Goal: Transaction & Acquisition: Obtain resource

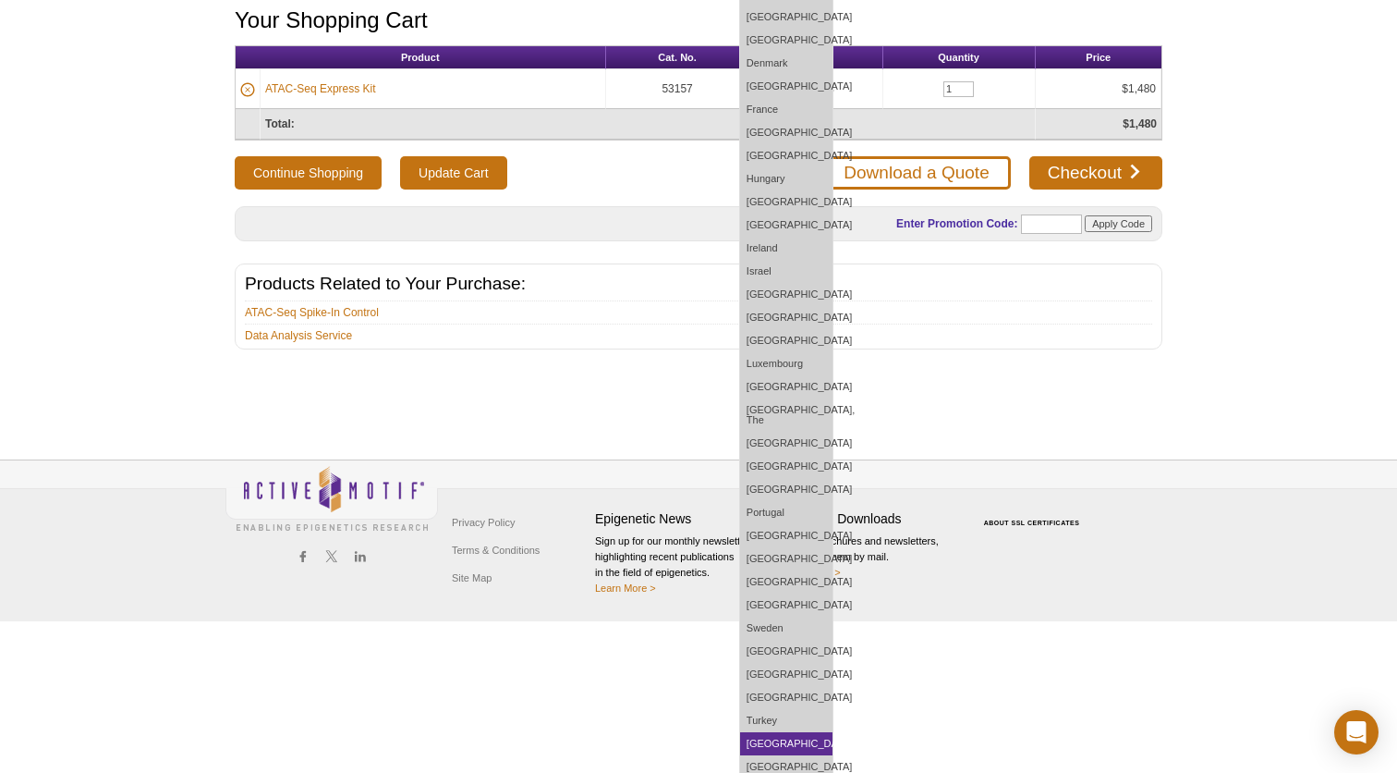
scroll to position [151, 0]
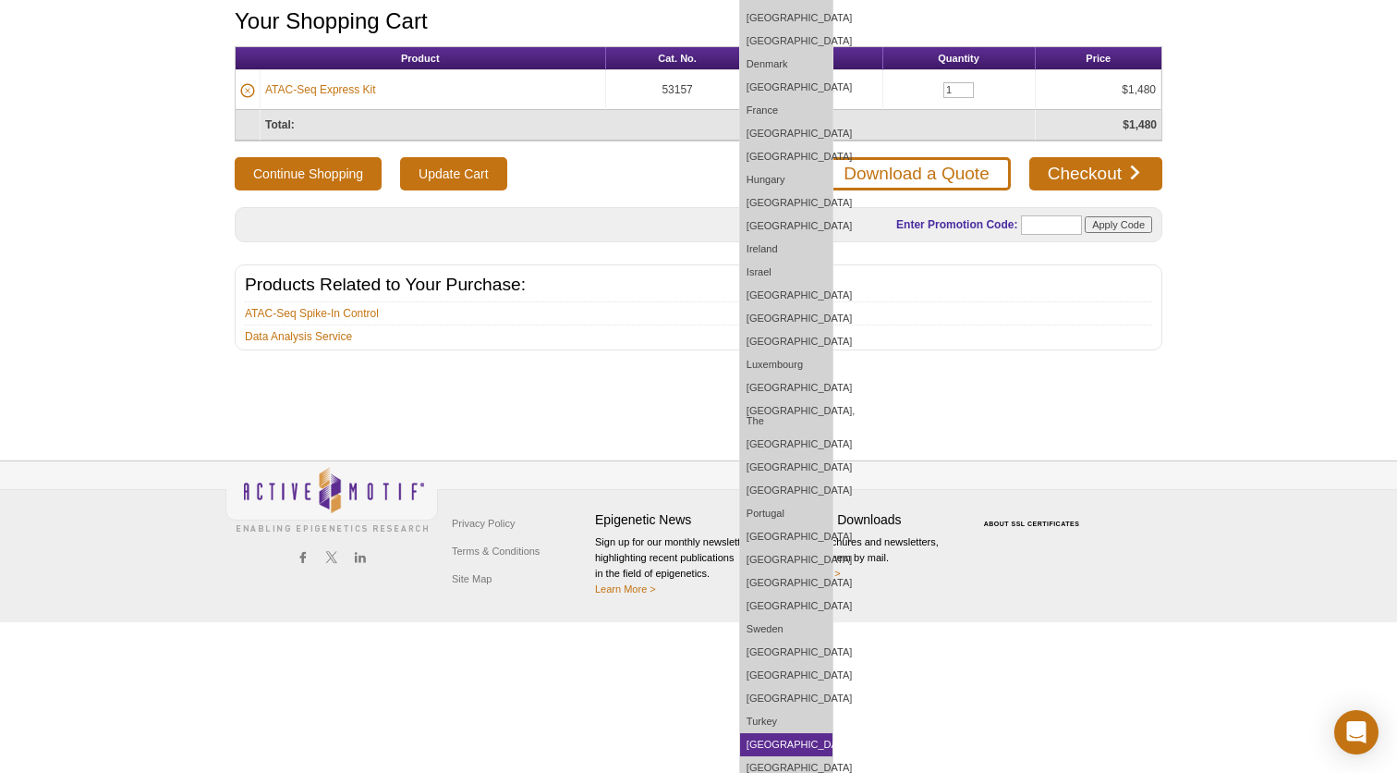
click at [827, 733] on link "[GEOGRAPHIC_DATA]" at bounding box center [786, 744] width 92 height 23
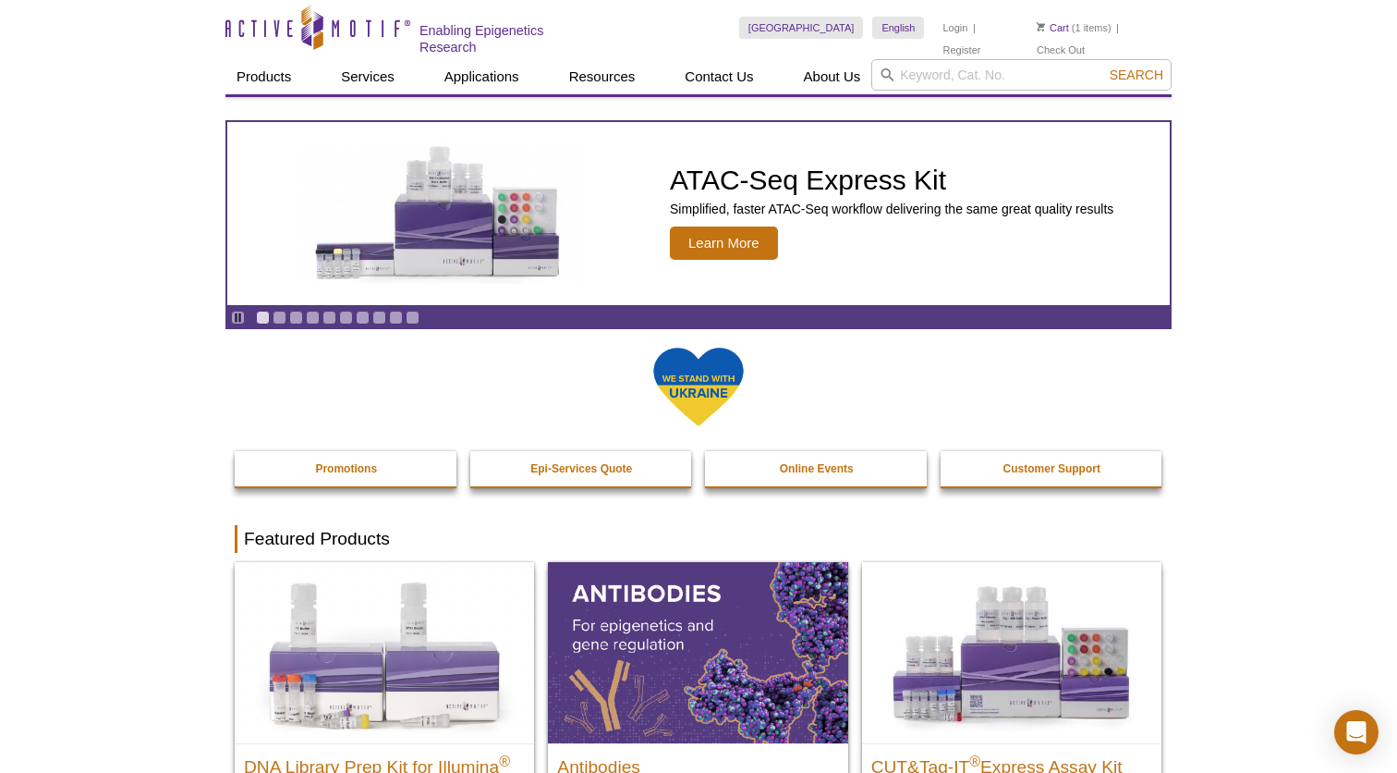
click at [1067, 27] on li "Cart (1 items)" at bounding box center [1074, 28] width 75 height 22
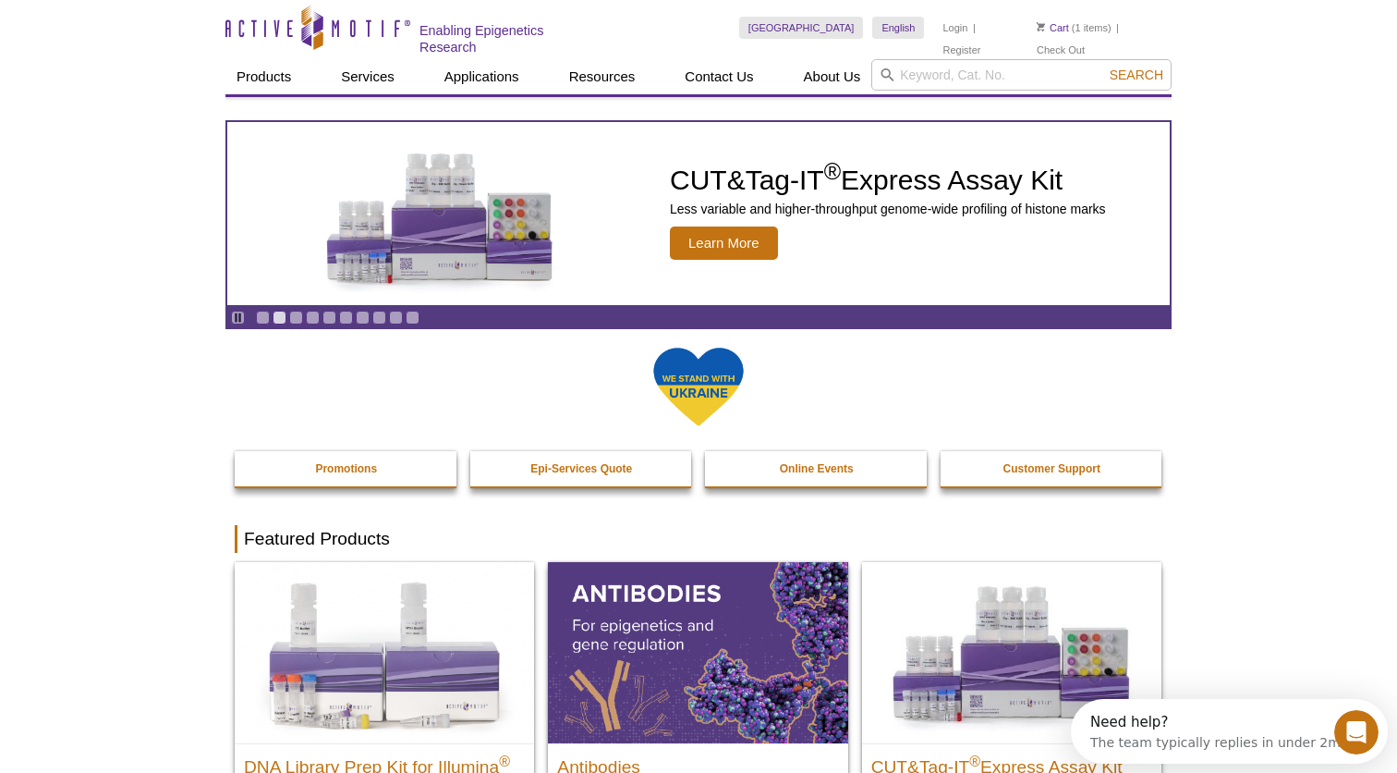
click at [1041, 25] on img at bounding box center [1041, 26] width 8 height 9
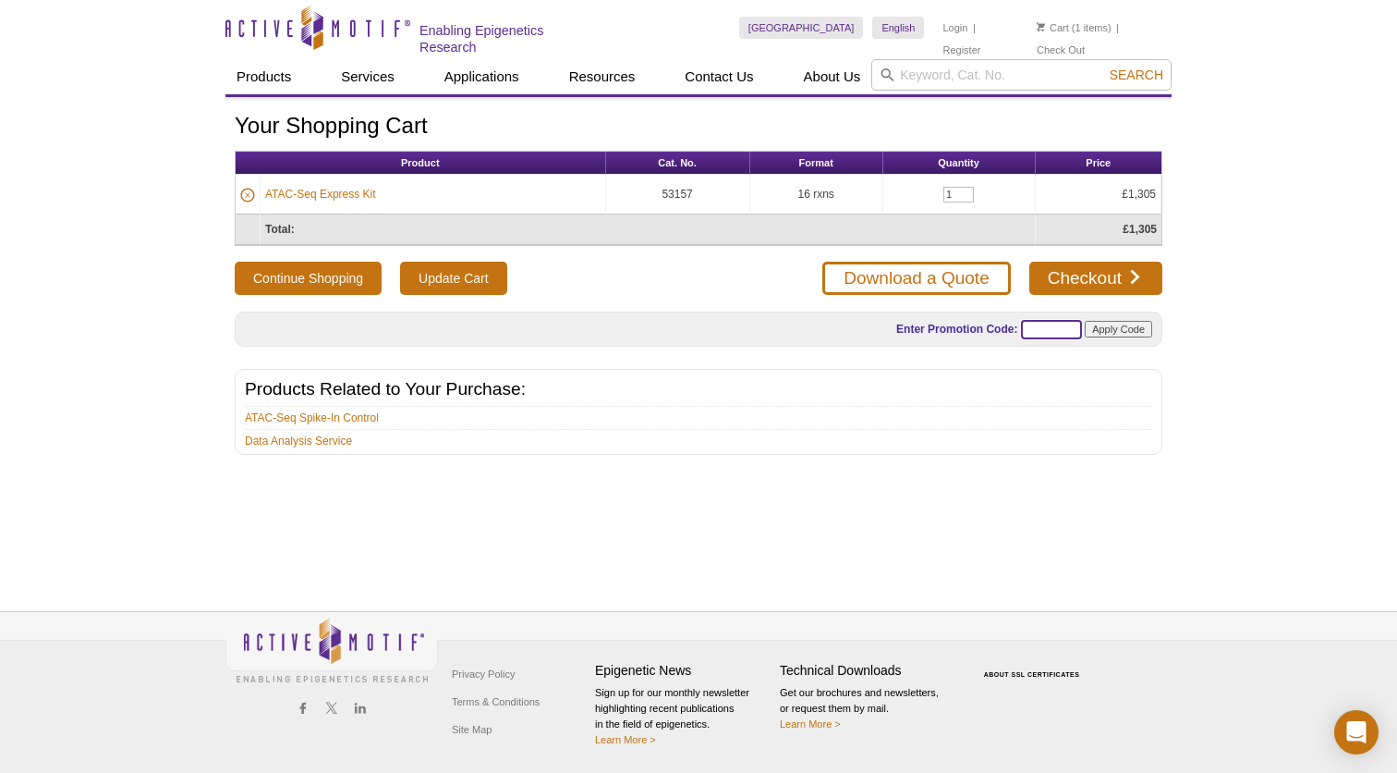
click at [1022, 320] on input "text" at bounding box center [1051, 329] width 61 height 19
type input "atacup25"
click at [1139, 323] on input "Apply Code" at bounding box center [1118, 329] width 67 height 17
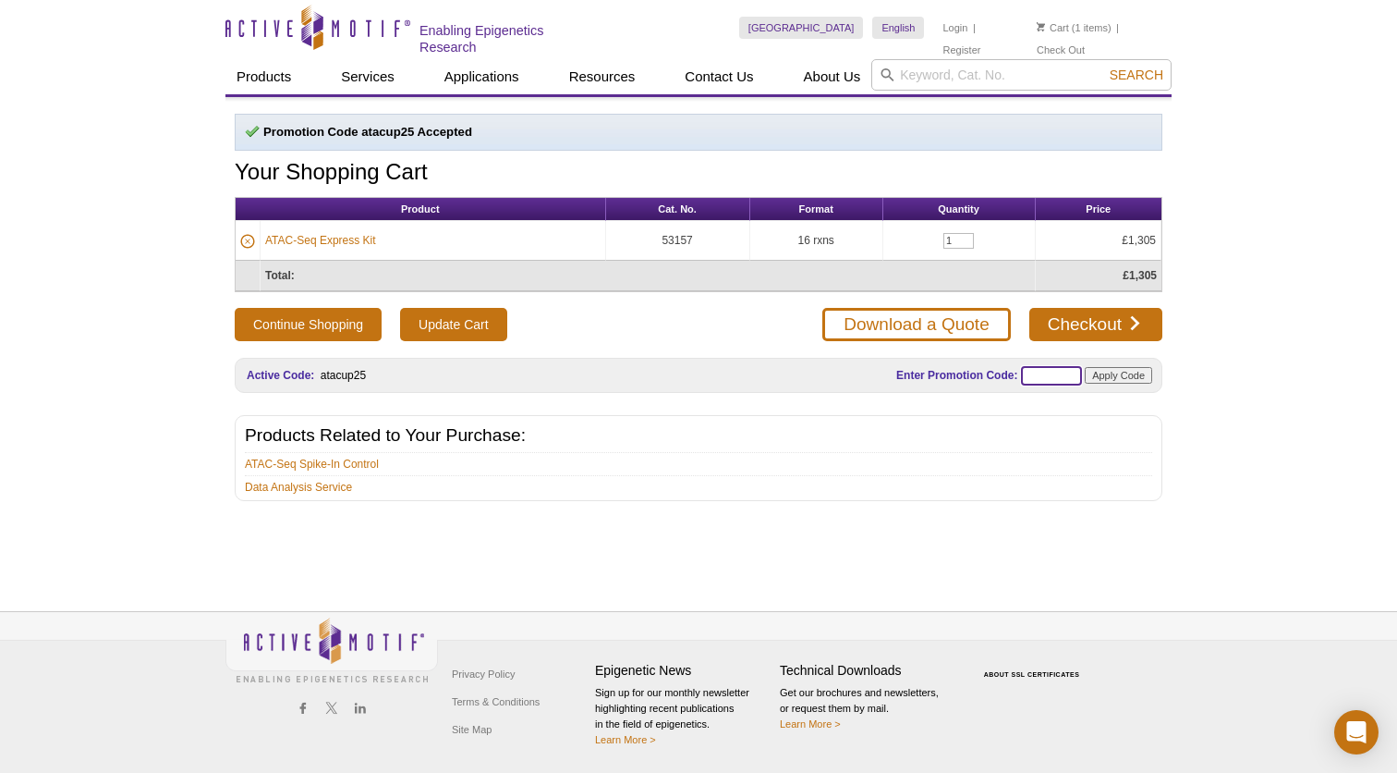
click at [1057, 377] on input "text" at bounding box center [1051, 375] width 61 height 19
type input "ATACUP25"
click at [1251, 411] on div "Active Motif Logo Enabling Epigenetics Research 1 Search Skip to content Active…" at bounding box center [698, 386] width 1397 height 773
click at [1132, 373] on input "Apply Code" at bounding box center [1118, 375] width 67 height 17
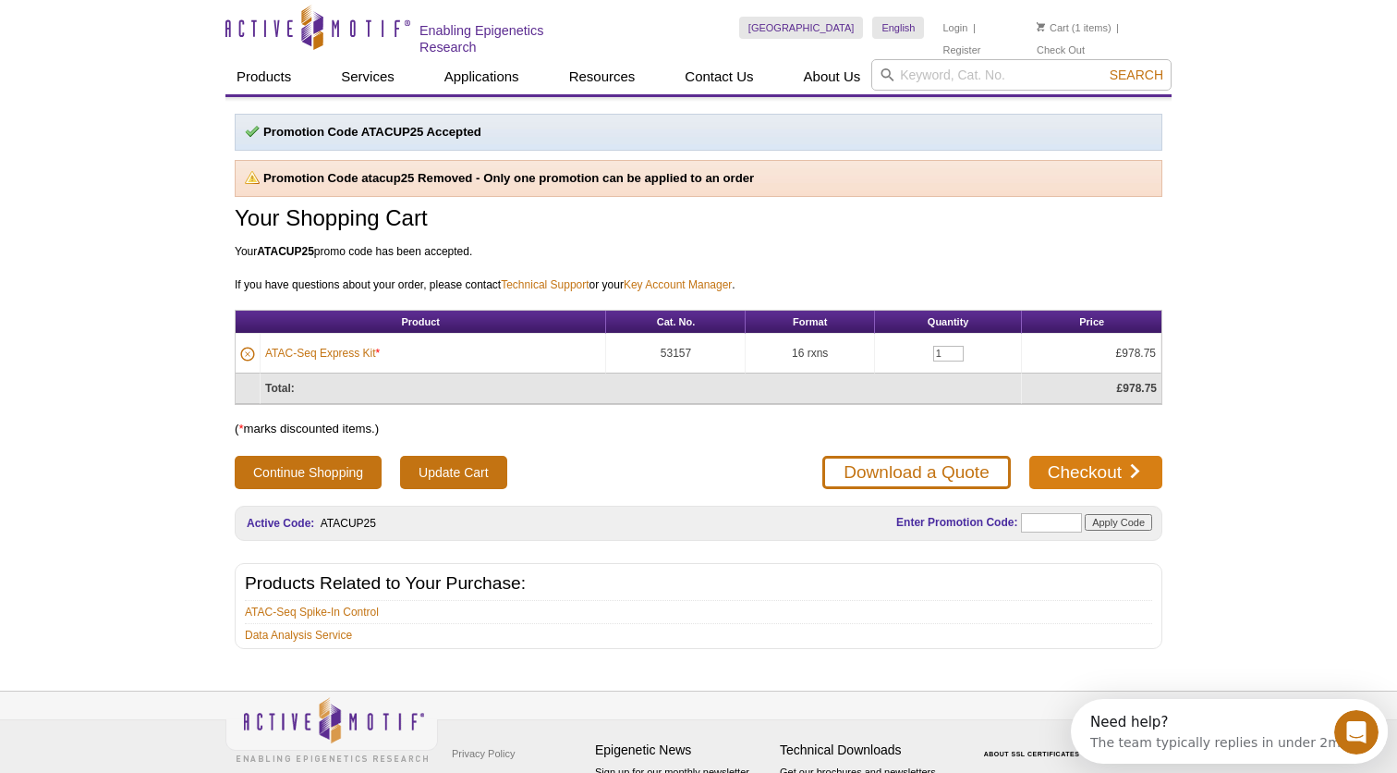
click at [1075, 467] on link "Checkout" at bounding box center [1095, 472] width 133 height 33
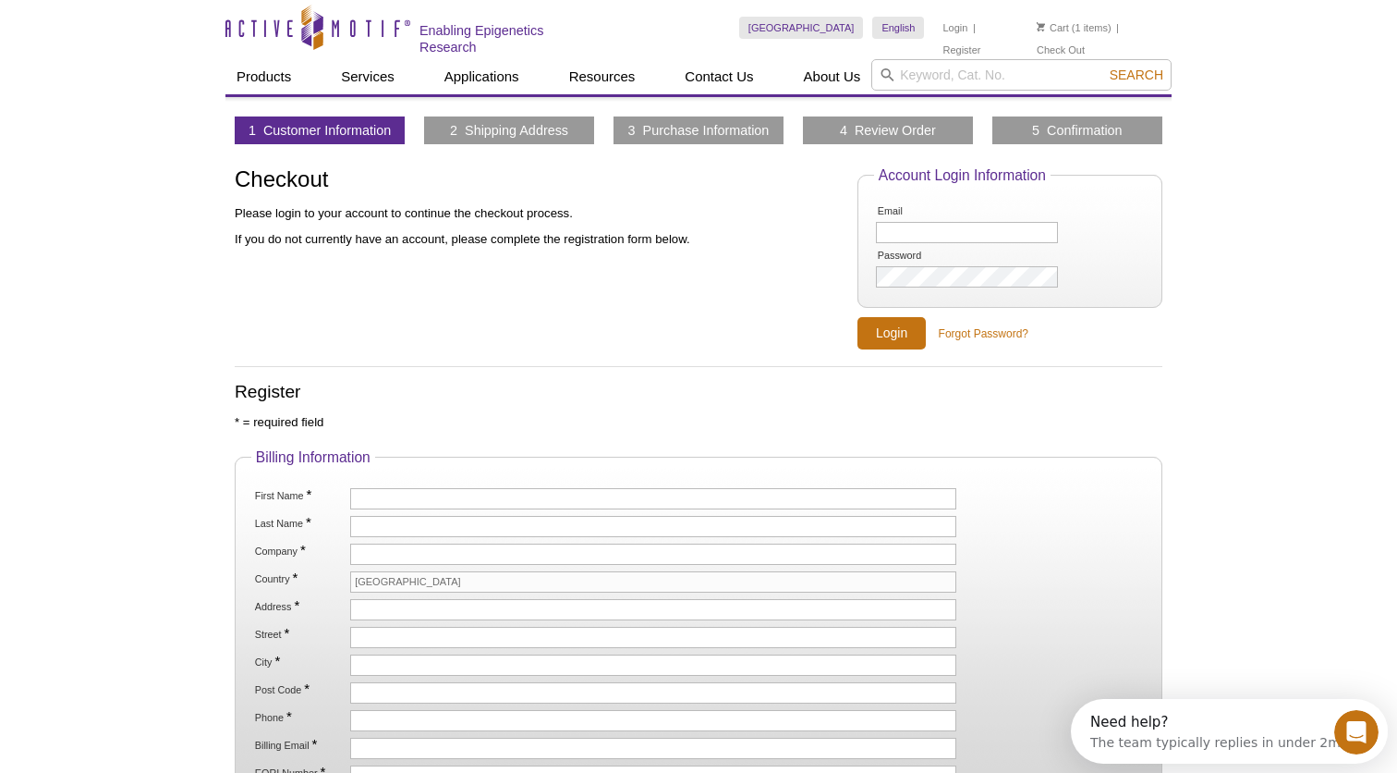
click at [707, 339] on div "Checkout Please login to your account to continue the checkout process. If you …" at bounding box center [546, 258] width 623 height 183
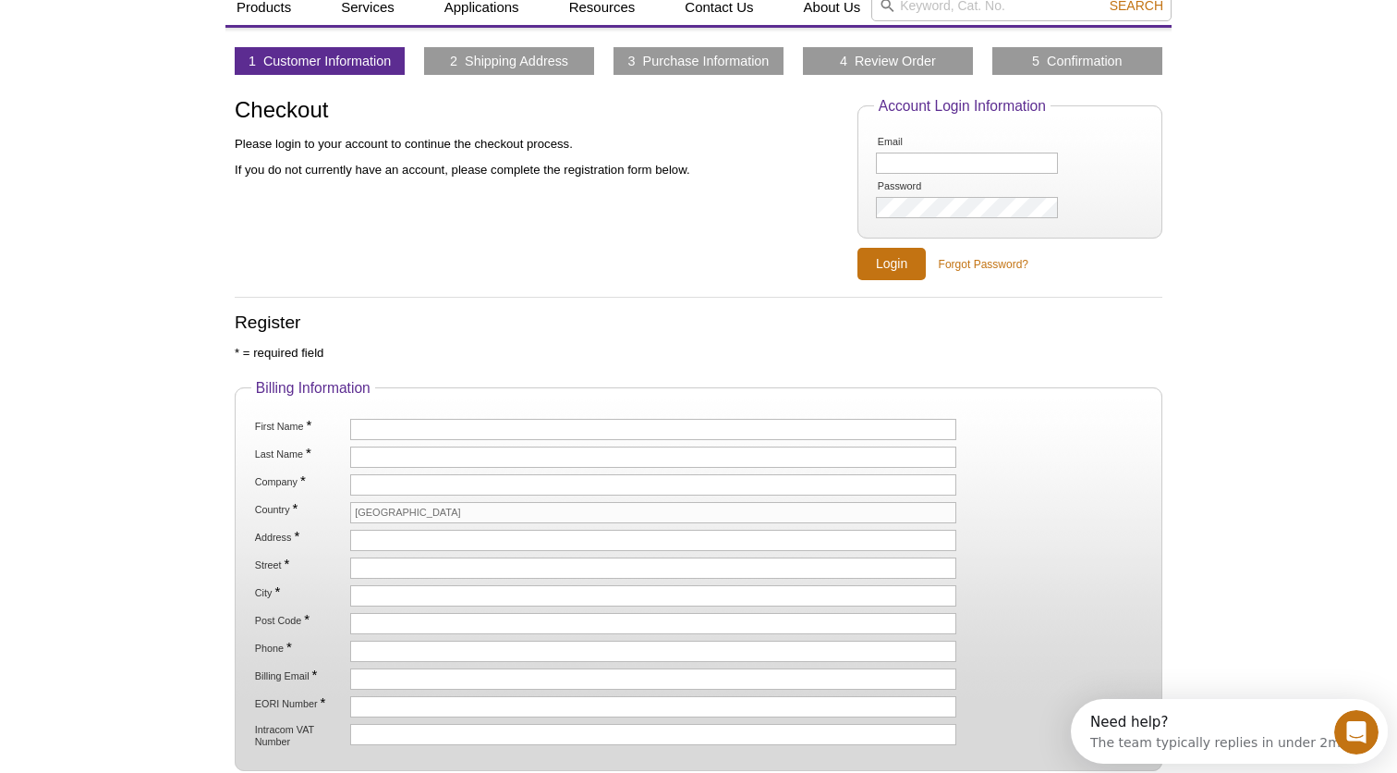
scroll to position [147, 0]
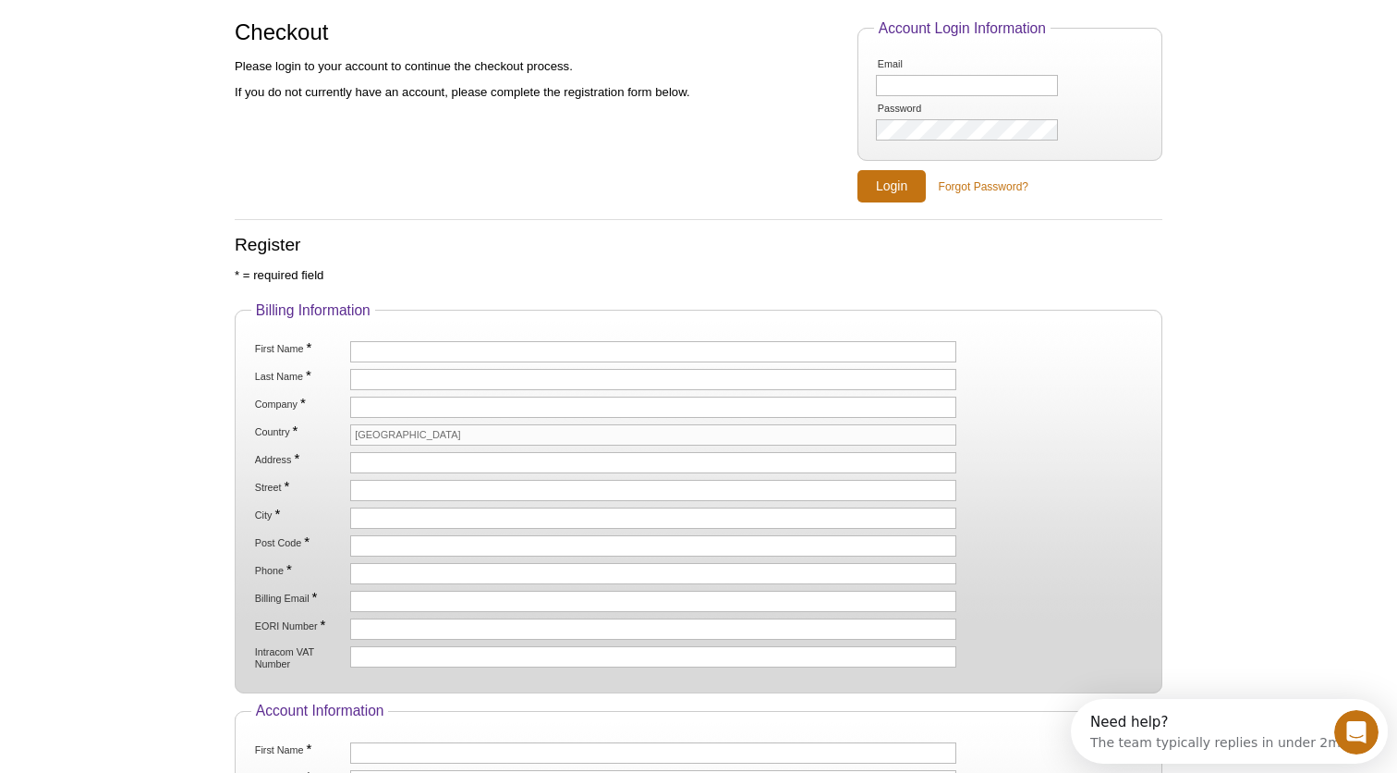
click at [522, 334] on fieldset "Billing Information First Name * Last Name * Company * Country * United Kingdom…" at bounding box center [699, 498] width 928 height 392
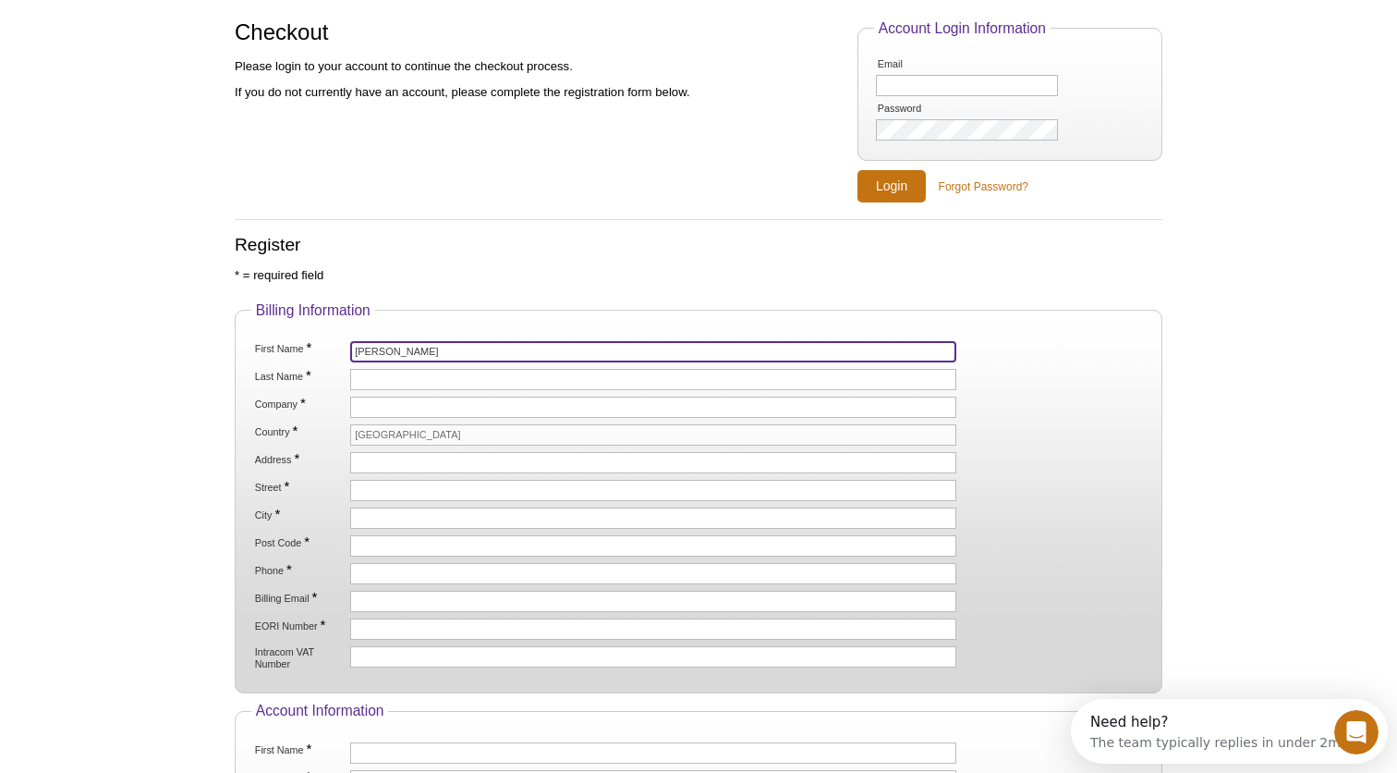
type input "William"
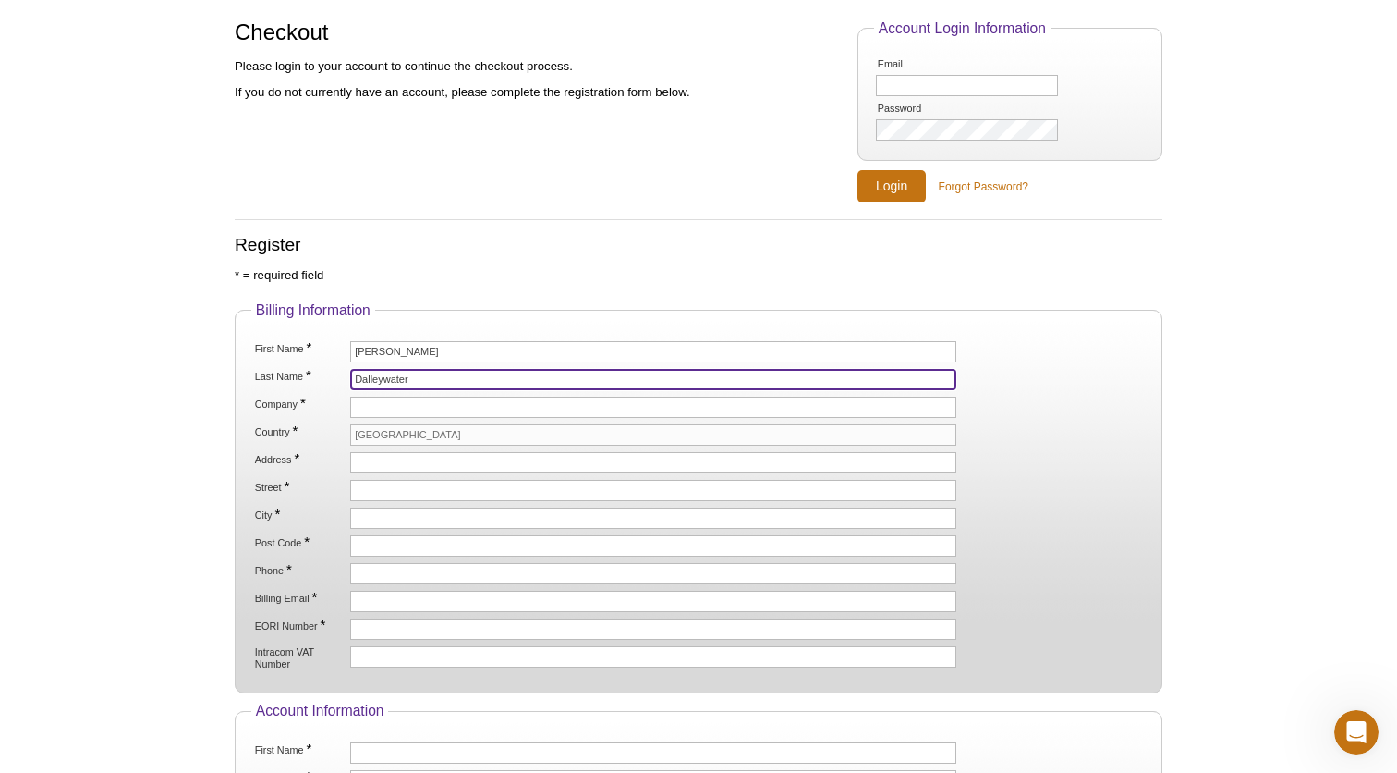
type input "Dalleywater"
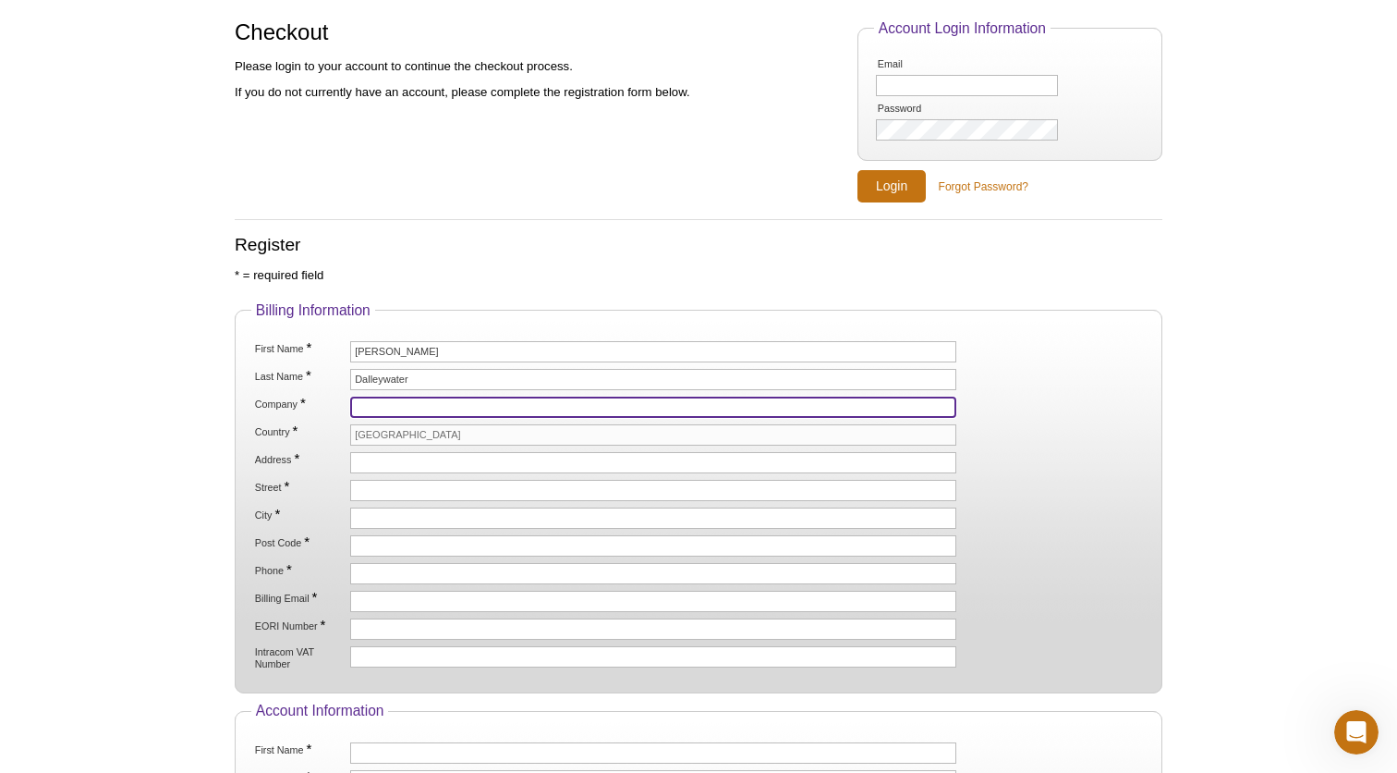
type input "n"
type input "[GEOGRAPHIC_DATA]"
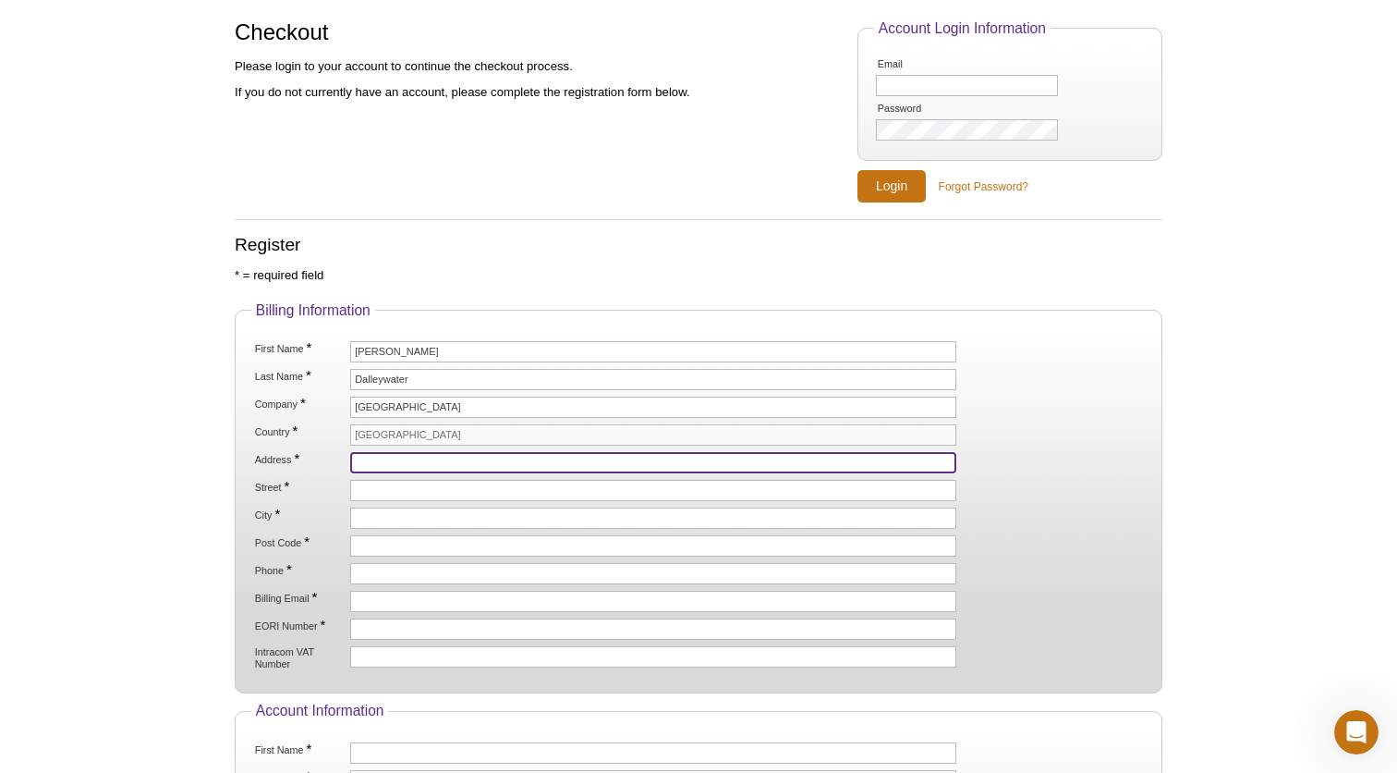
type input "3"
type input "Delivery Point B, Biodiscovery Institute 3"
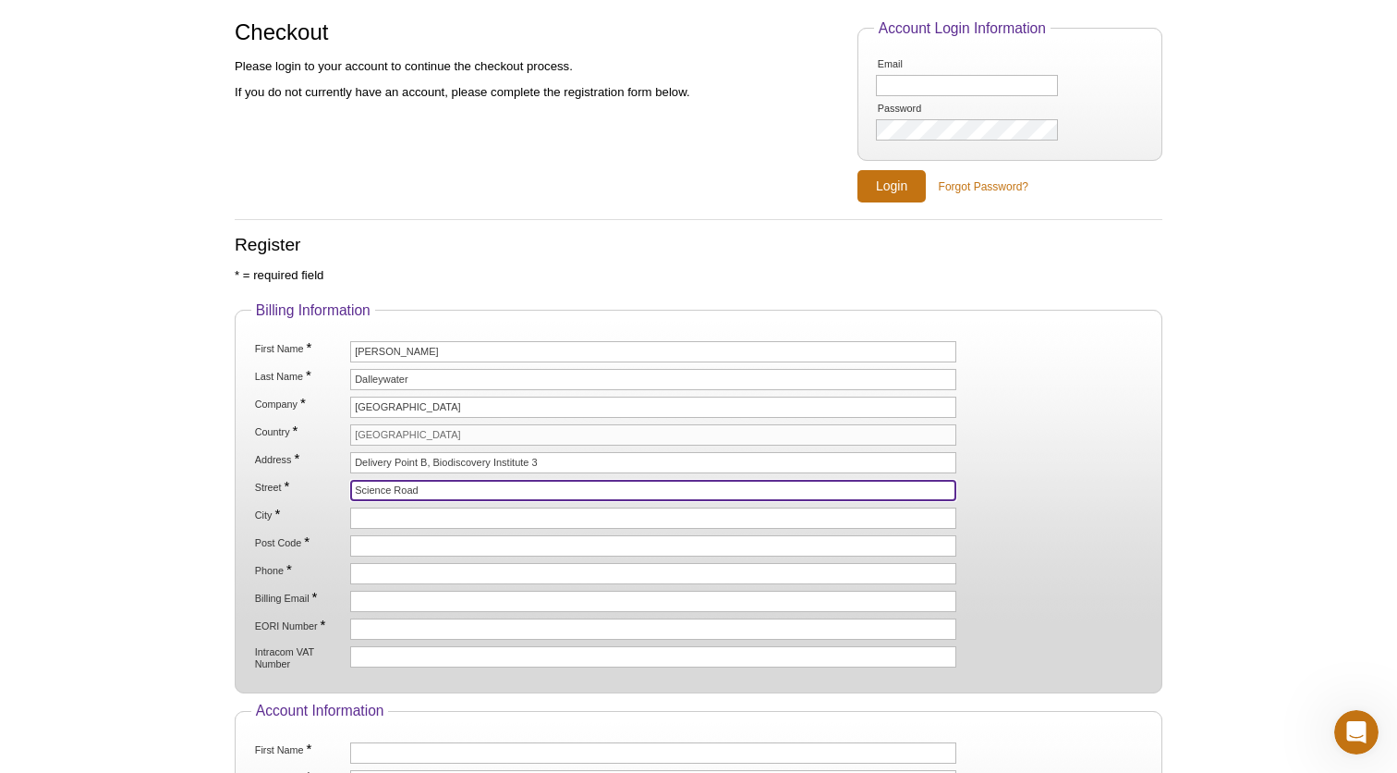
click at [477, 490] on input "Science Road" at bounding box center [653, 490] width 606 height 21
type input "[GEOGRAPHIC_DATA], [GEOGRAPHIC_DATA]"
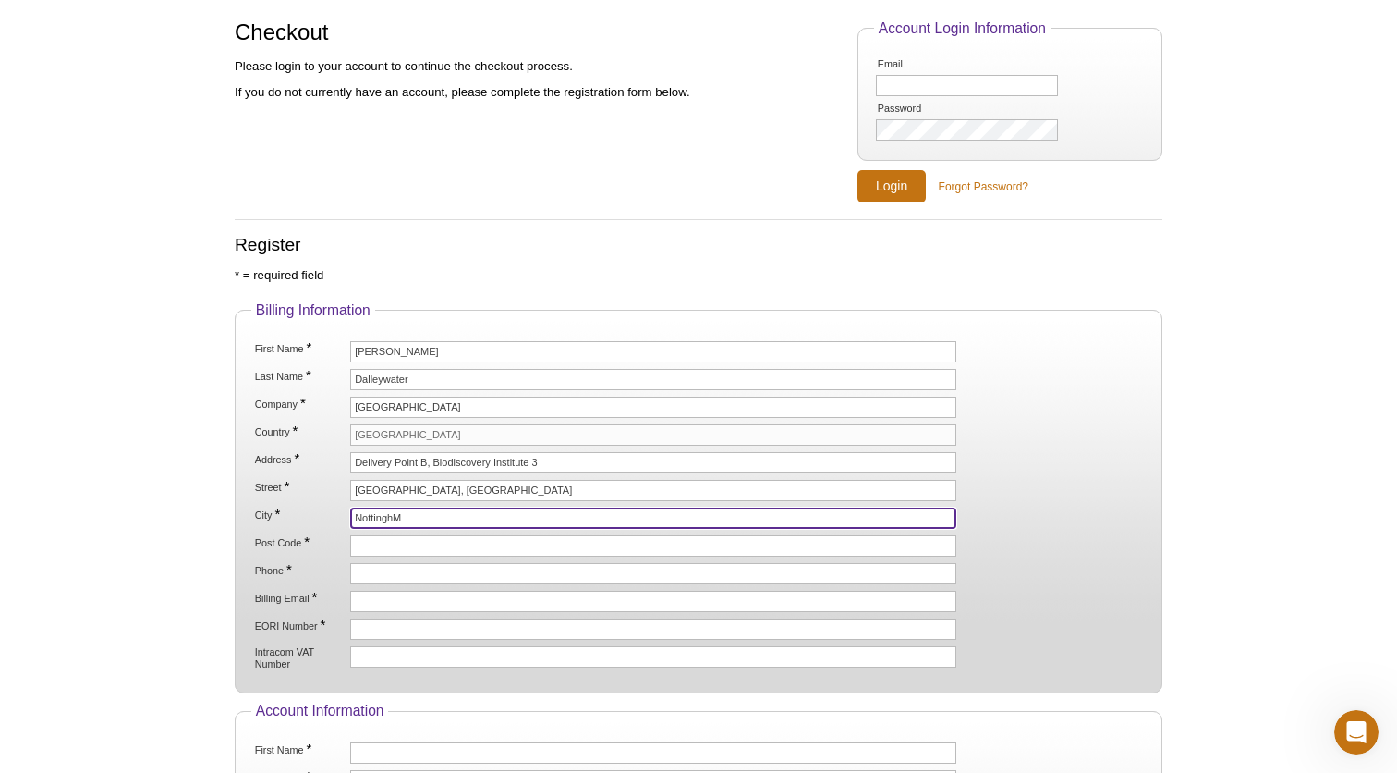
click at [485, 509] on input "NottinghM" at bounding box center [653, 517] width 606 height 21
click at [488, 509] on input "NottinghM" at bounding box center [653, 517] width 606 height 21
drag, startPoint x: 456, startPoint y: 506, endPoint x: 397, endPoint y: 509, distance: 58.3
click at [398, 509] on input "NottinghM" at bounding box center [653, 517] width 606 height 21
drag, startPoint x: 406, startPoint y: 515, endPoint x: 394, endPoint y: 515, distance: 12.0
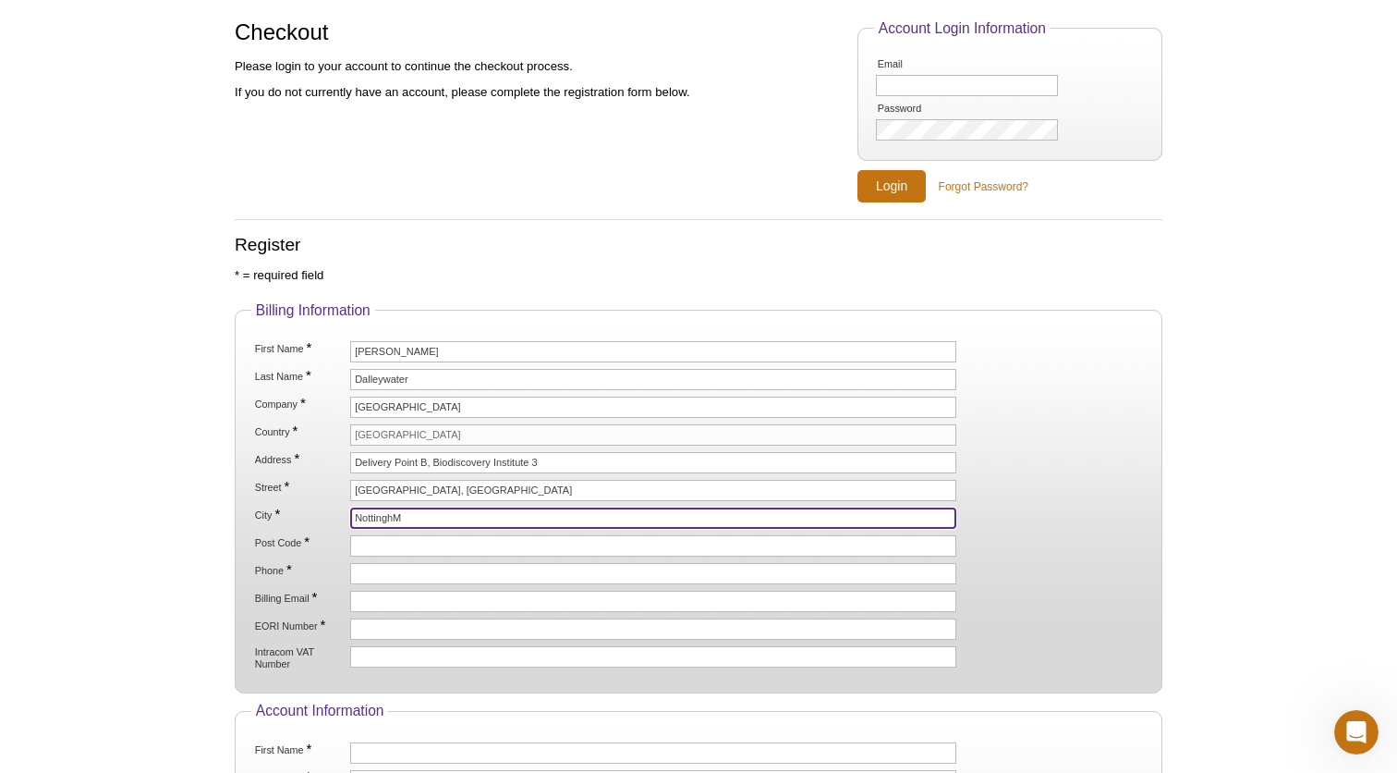
click at [394, 515] on input "NottinghM" at bounding box center [653, 517] width 606 height 21
type input "[GEOGRAPHIC_DATA]"
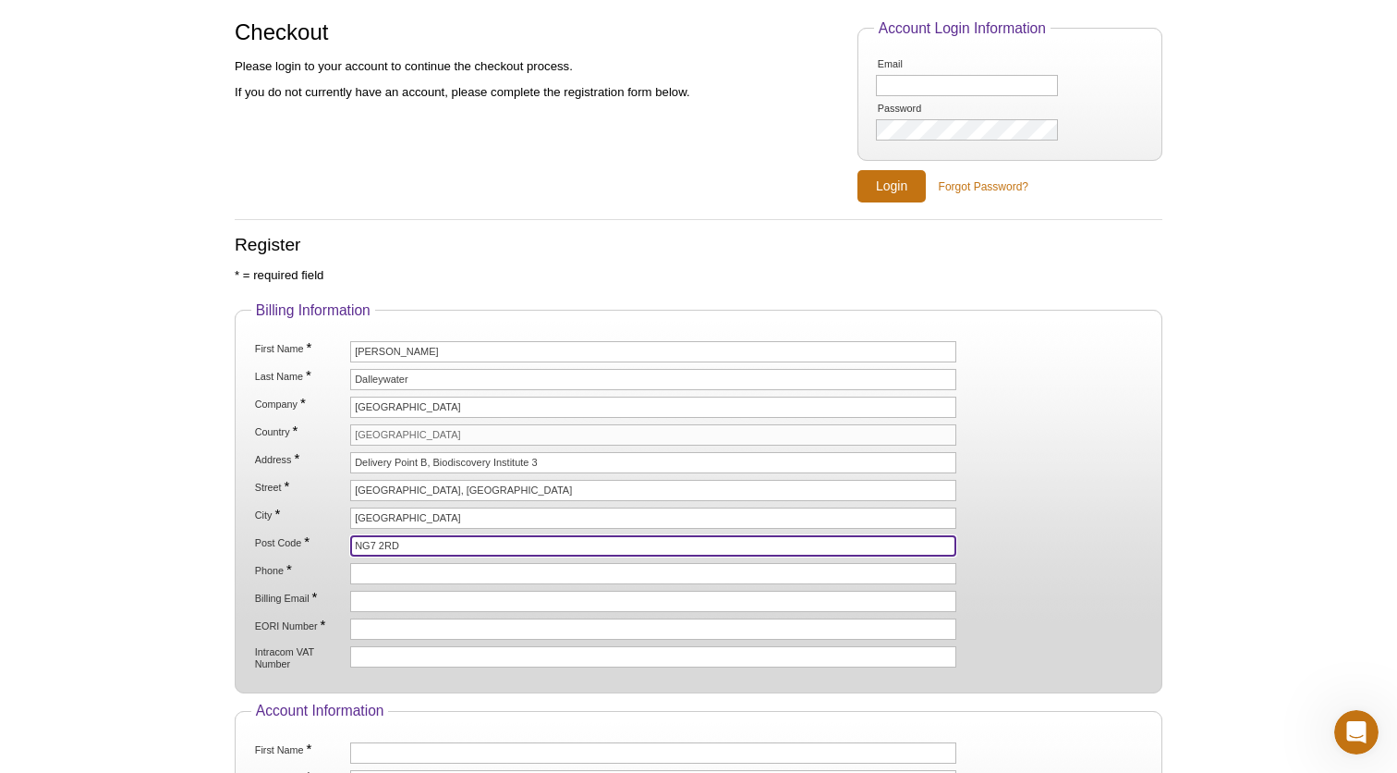
type input "NG7 2RD"
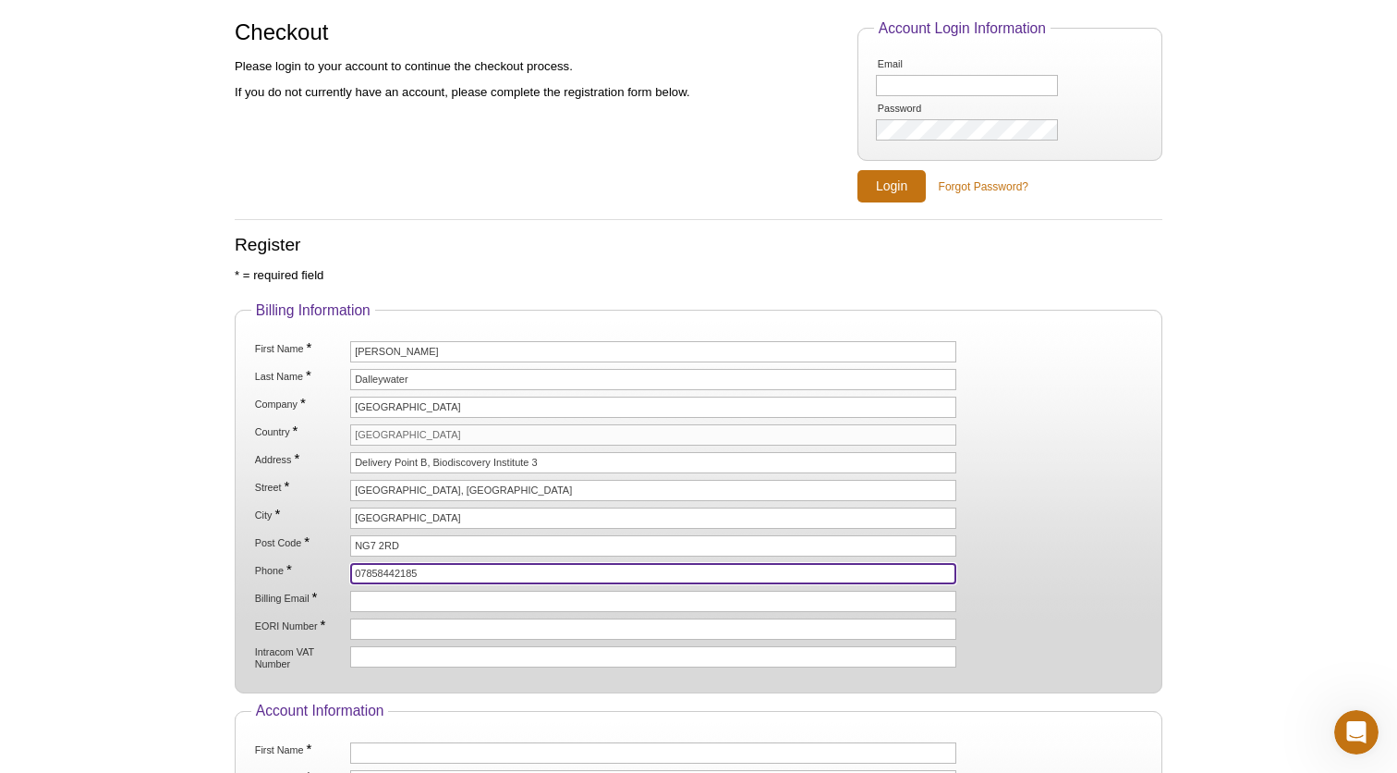
type input "07858442185"
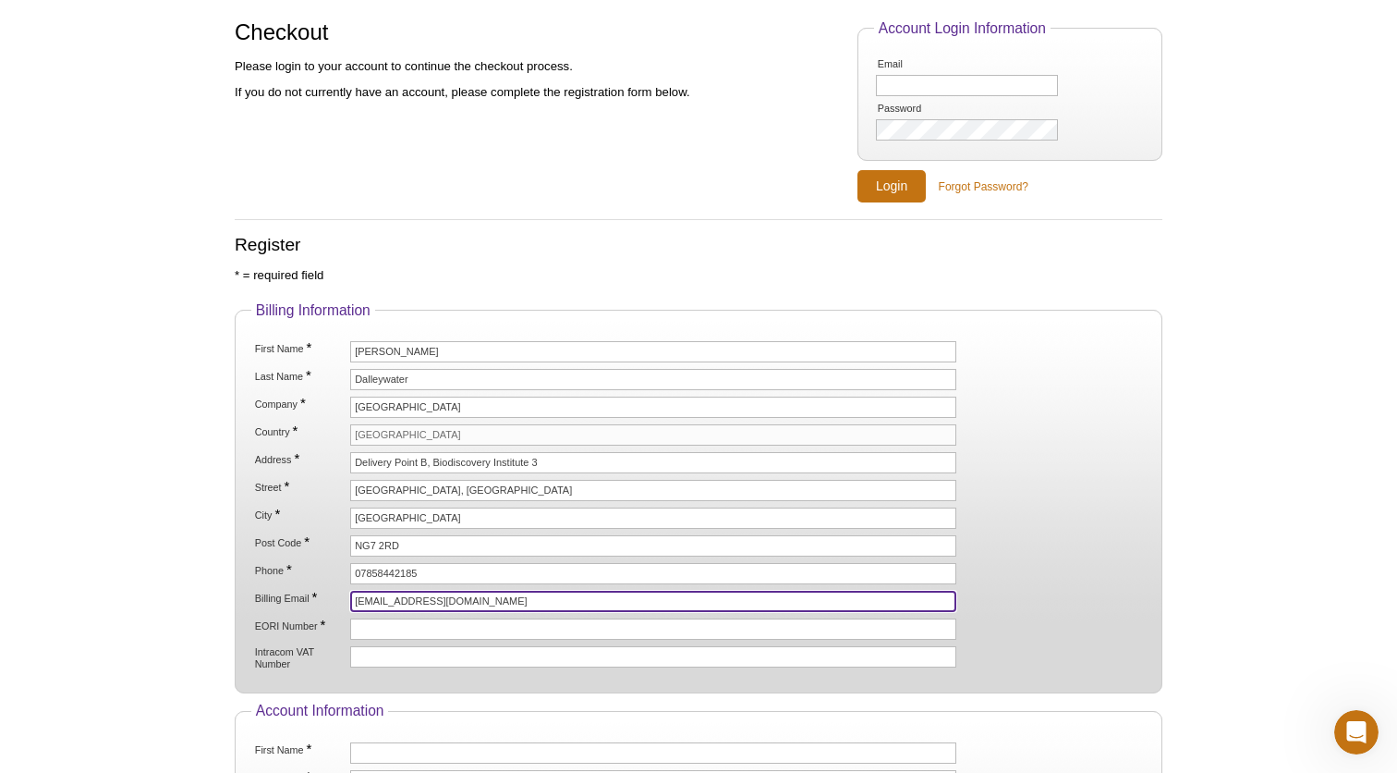
type input "[EMAIL_ADDRESS][DOMAIN_NAME]"
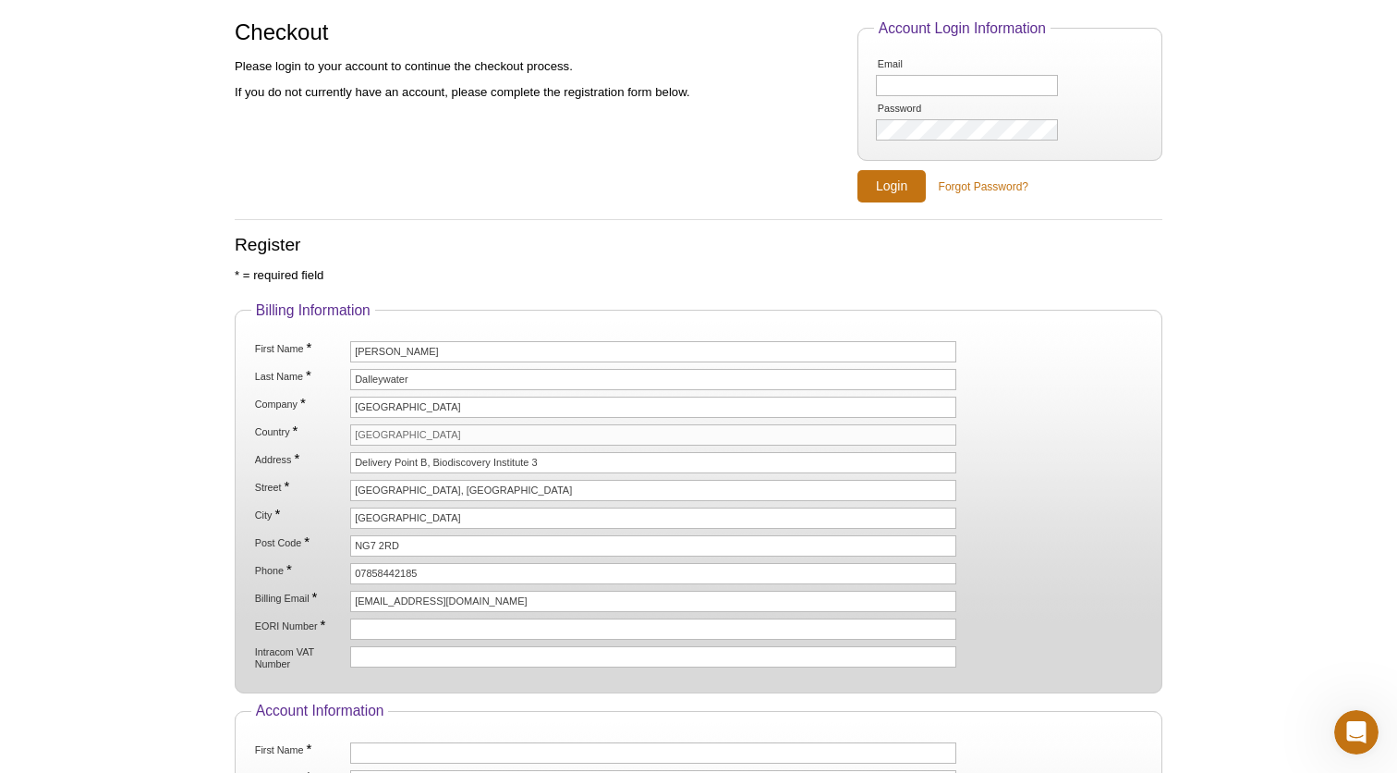
click at [133, 554] on div "Active Motif Logo Enabling Epigenetics Research 1 Search Skip to content Active…" at bounding box center [698, 492] width 1397 height 1278
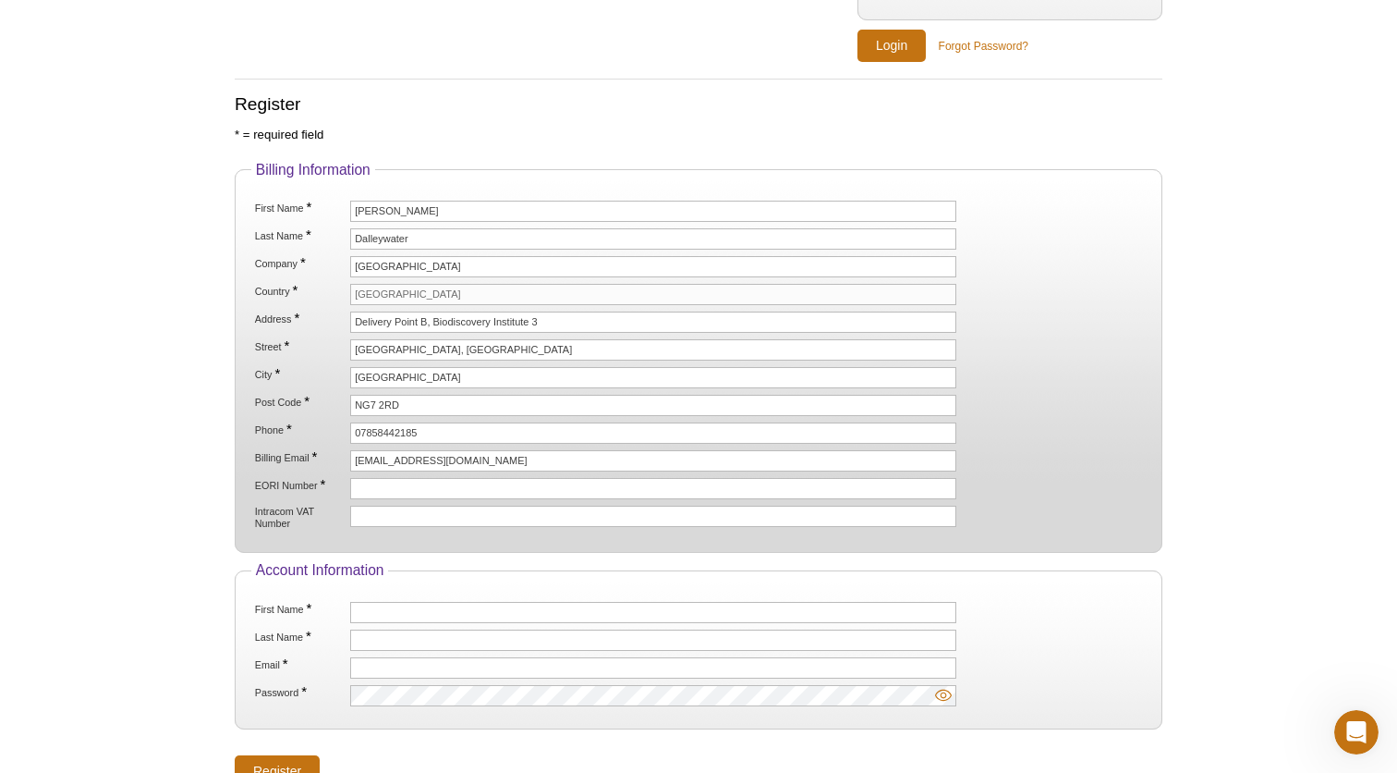
scroll to position [308, 0]
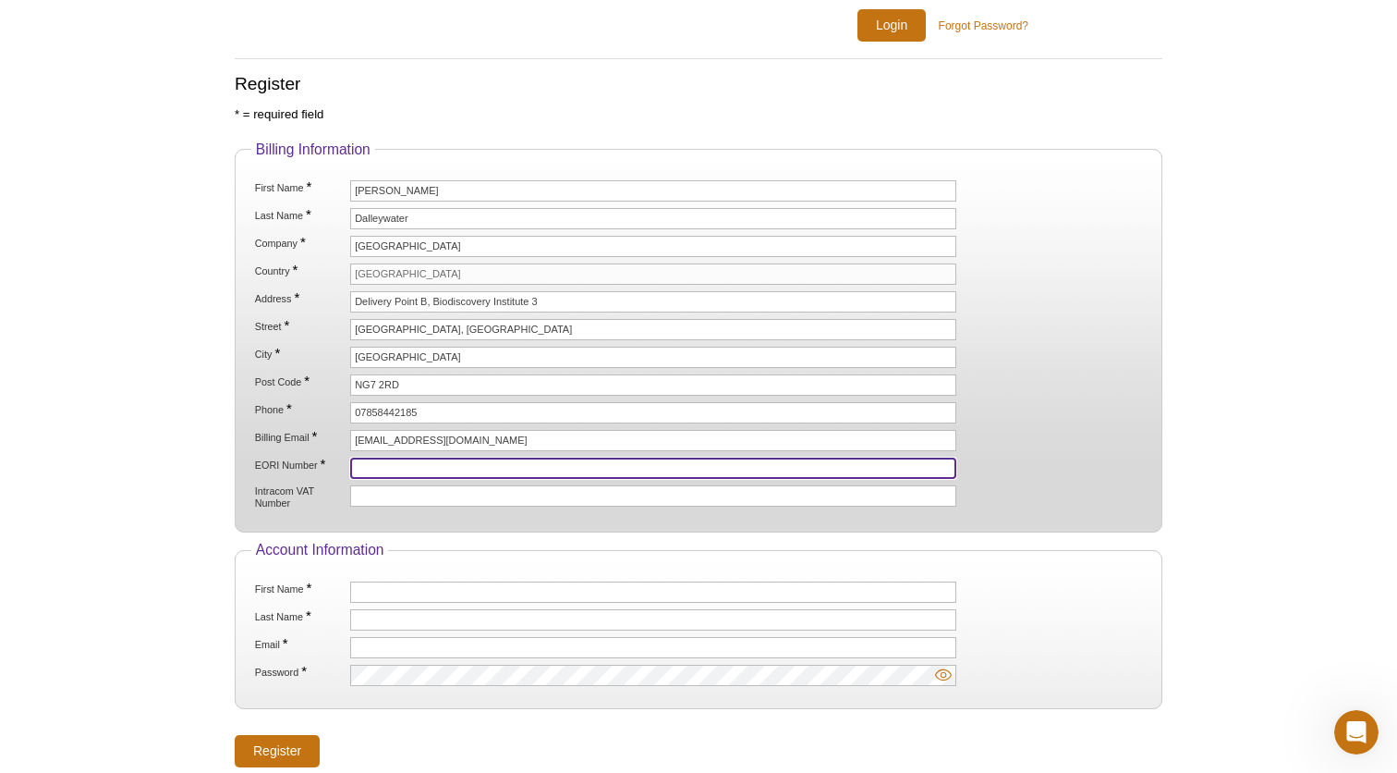
paste input "GB690391225000"
type input "GB690391225000"
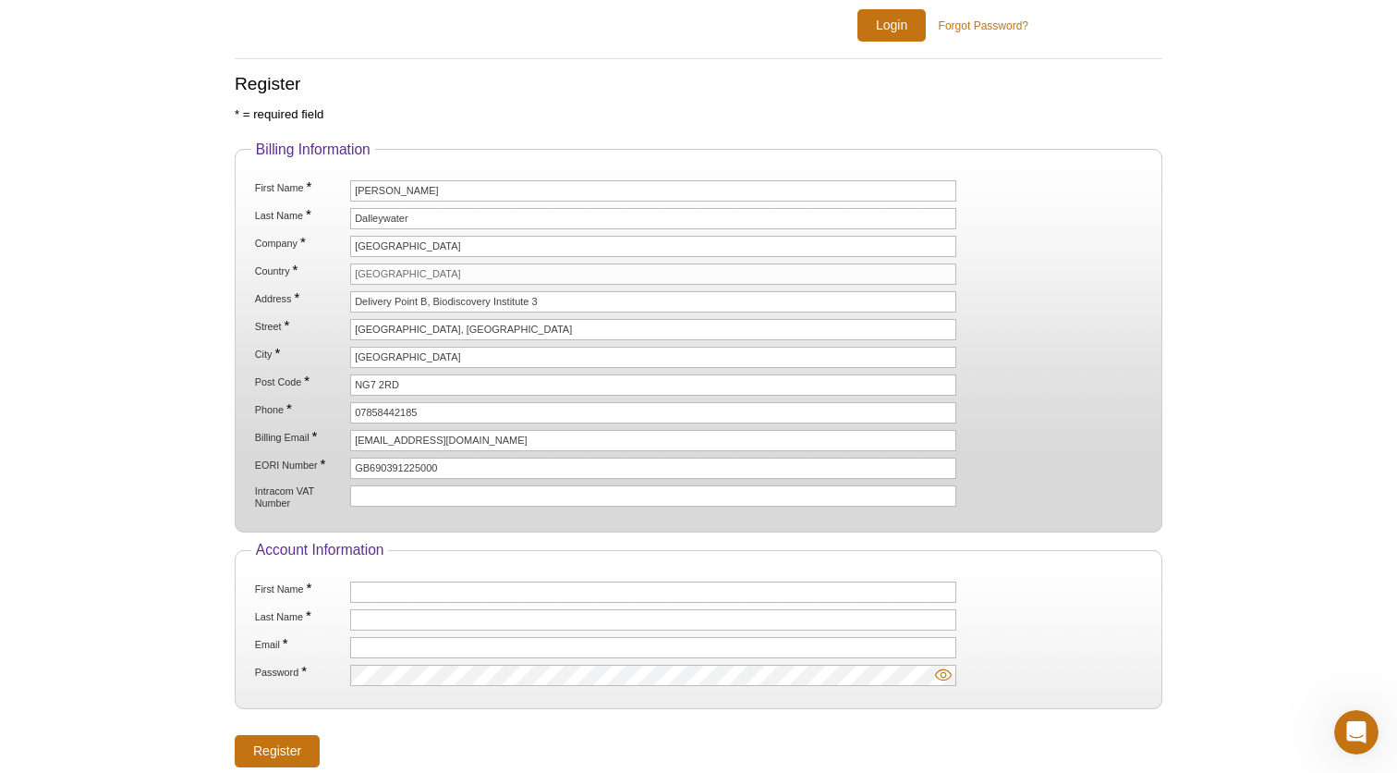
click at [175, 459] on div "Active Motif Logo Enabling Epigenetics Research 1 Search Skip to content Active…" at bounding box center [698, 331] width 1397 height 1278
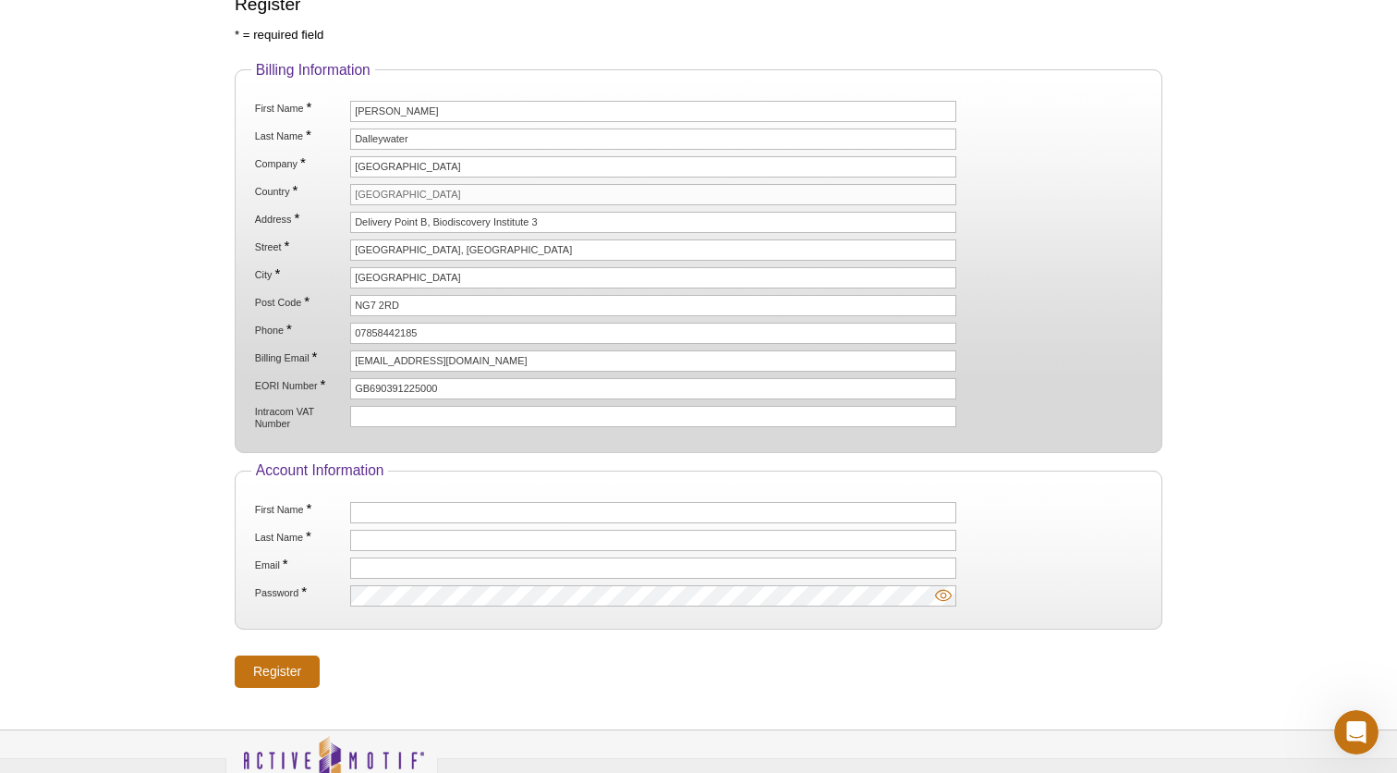
scroll to position [408, 0]
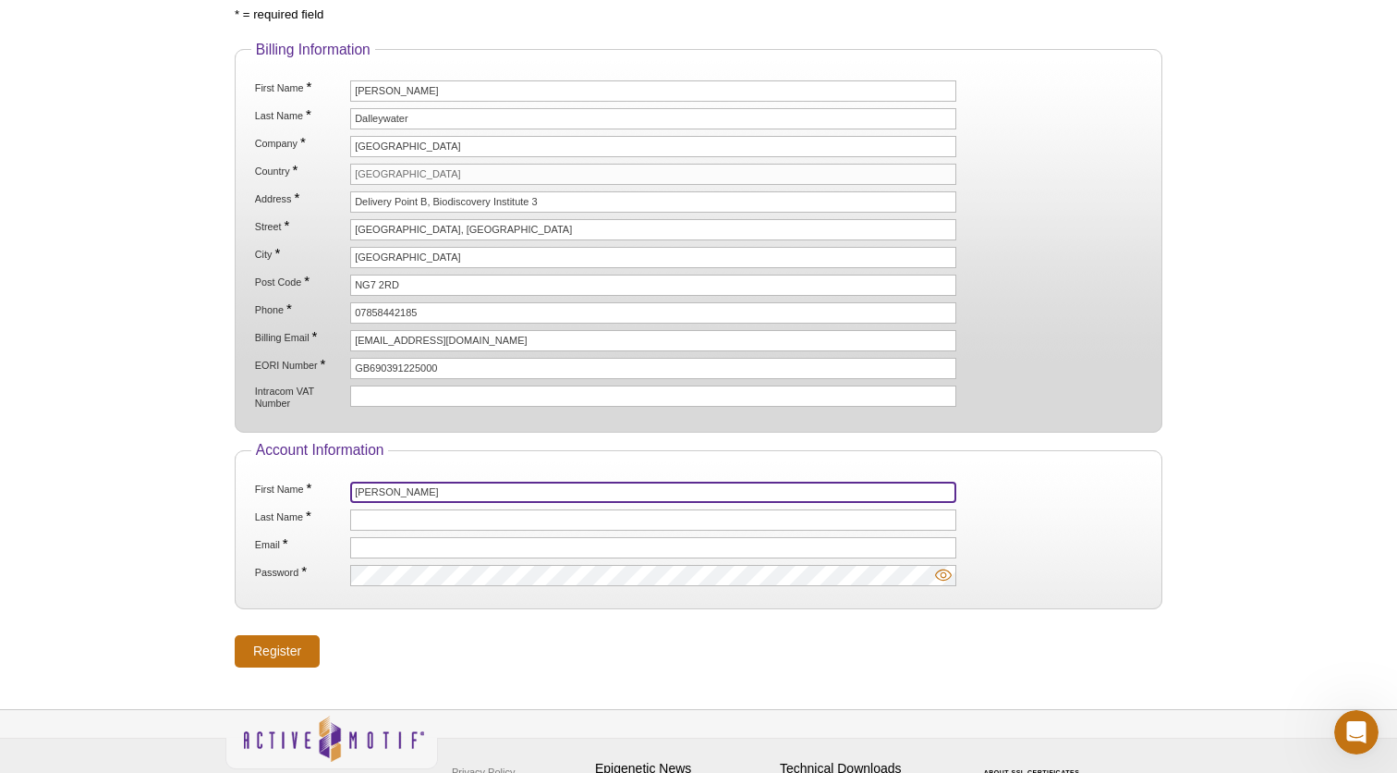
type input "William"
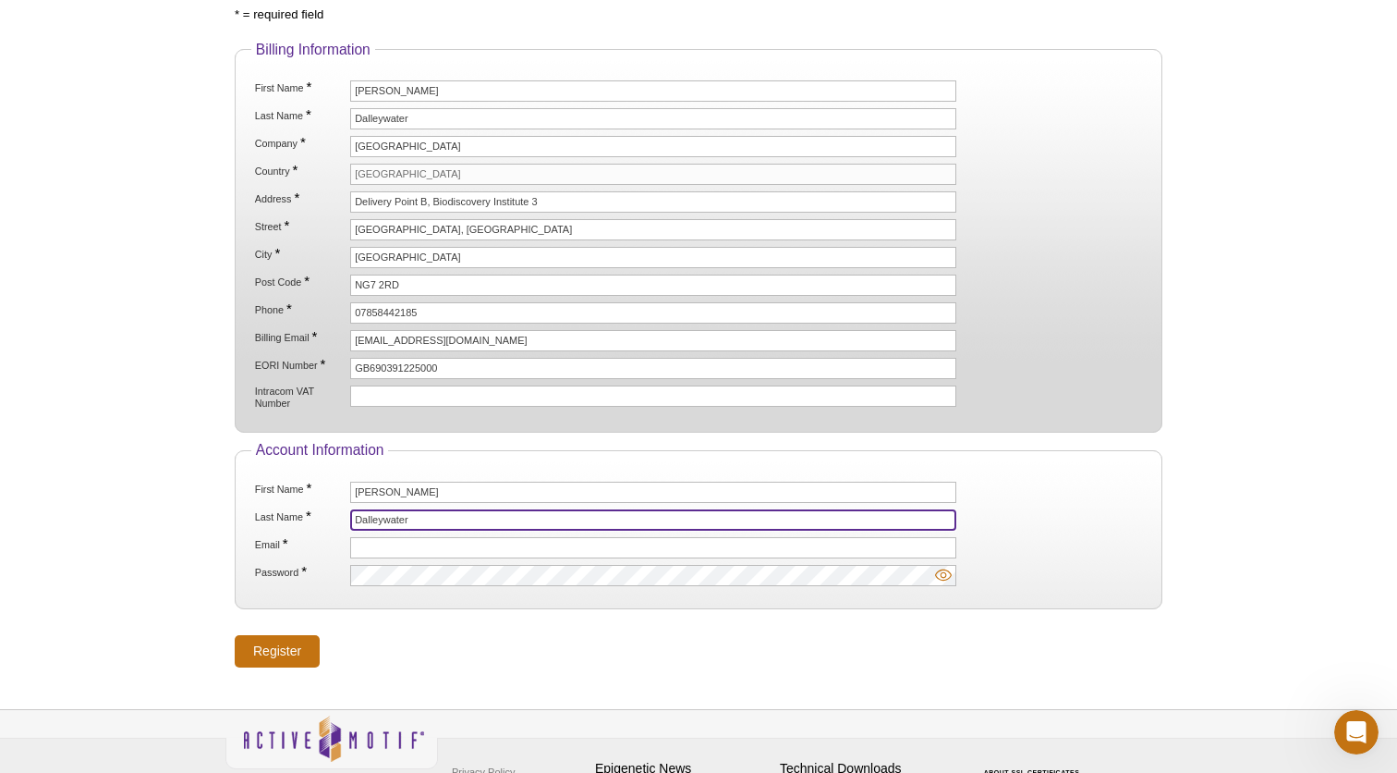
type input "Dalleywater"
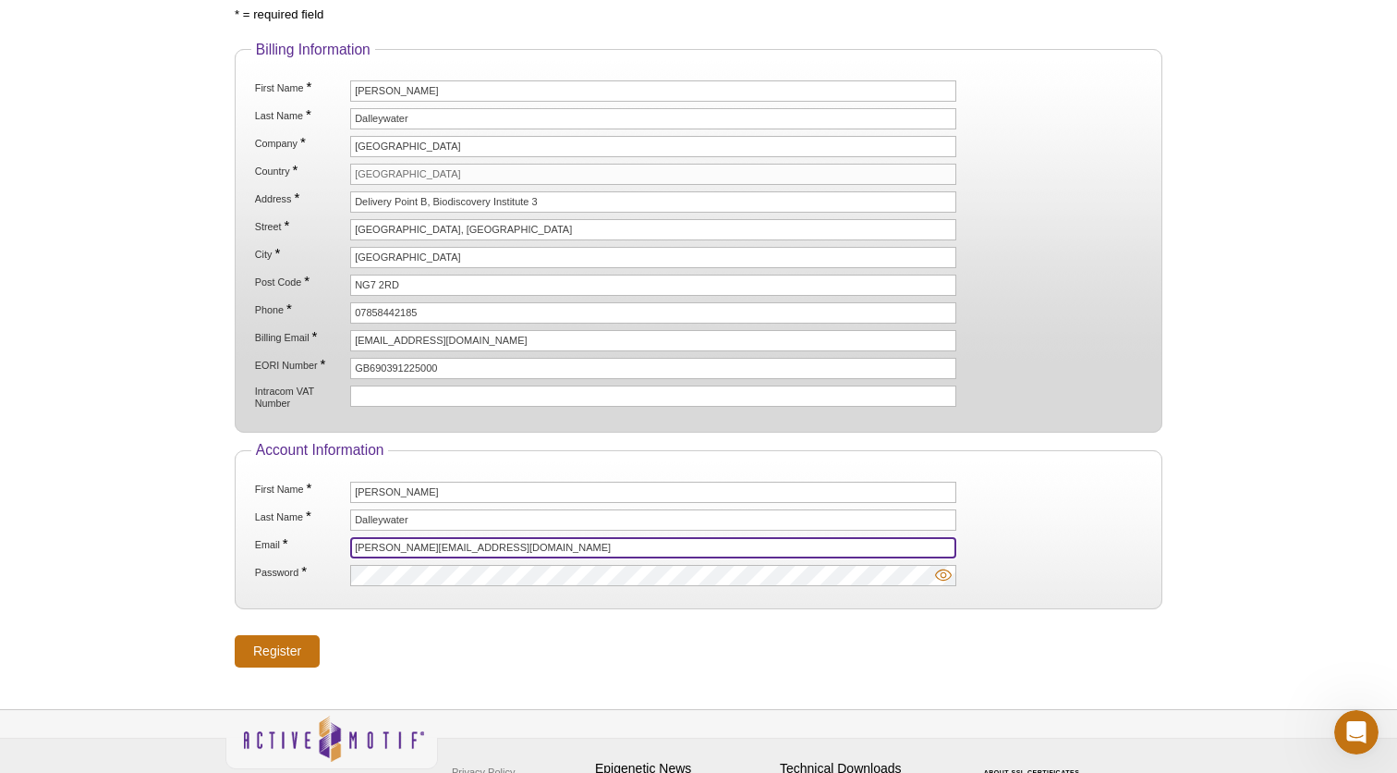
type input "william.dalleywater@nottingham.ac.uk"
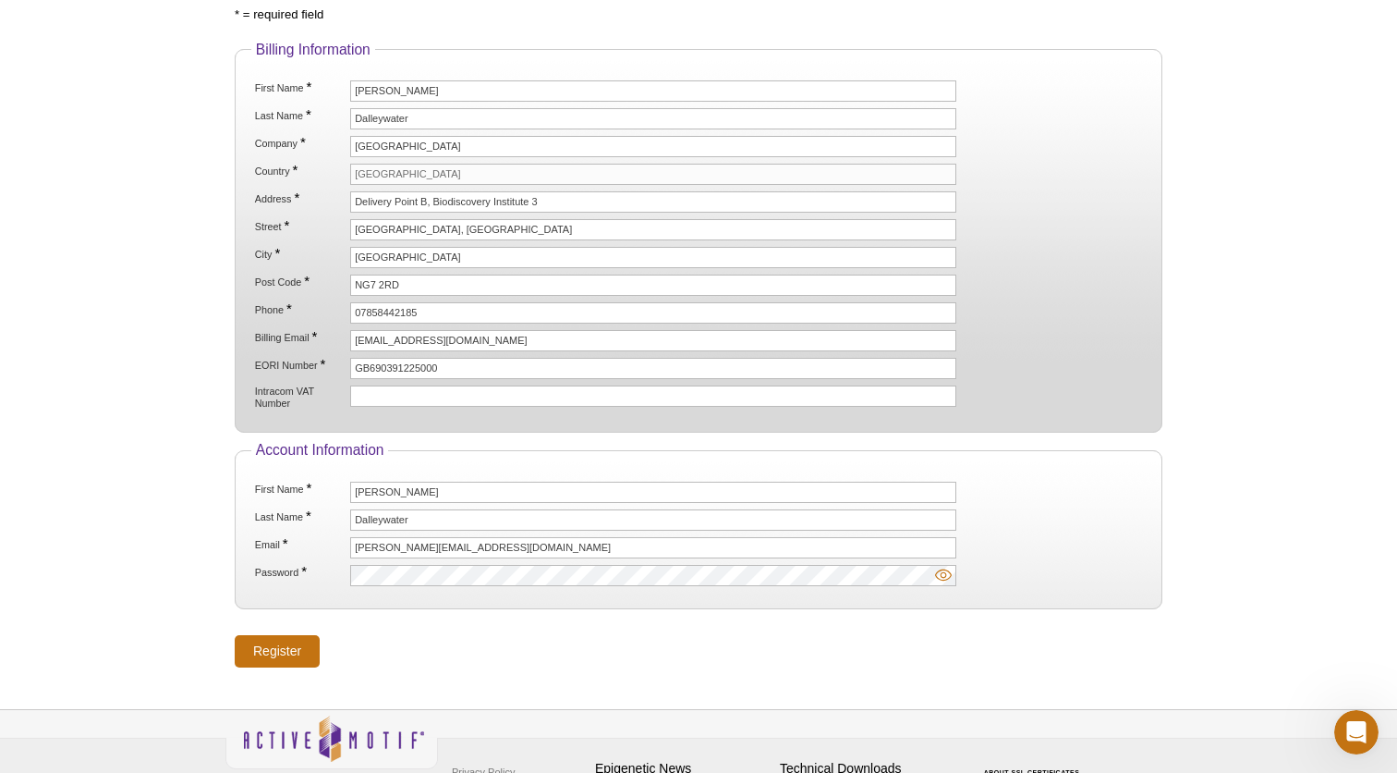
click at [143, 586] on div "Active Motif Logo Enabling Epigenetics Research 1 Search Skip to content Active…" at bounding box center [698, 231] width 1397 height 1278
click at [262, 649] on input "Register" at bounding box center [277, 651] width 85 height 32
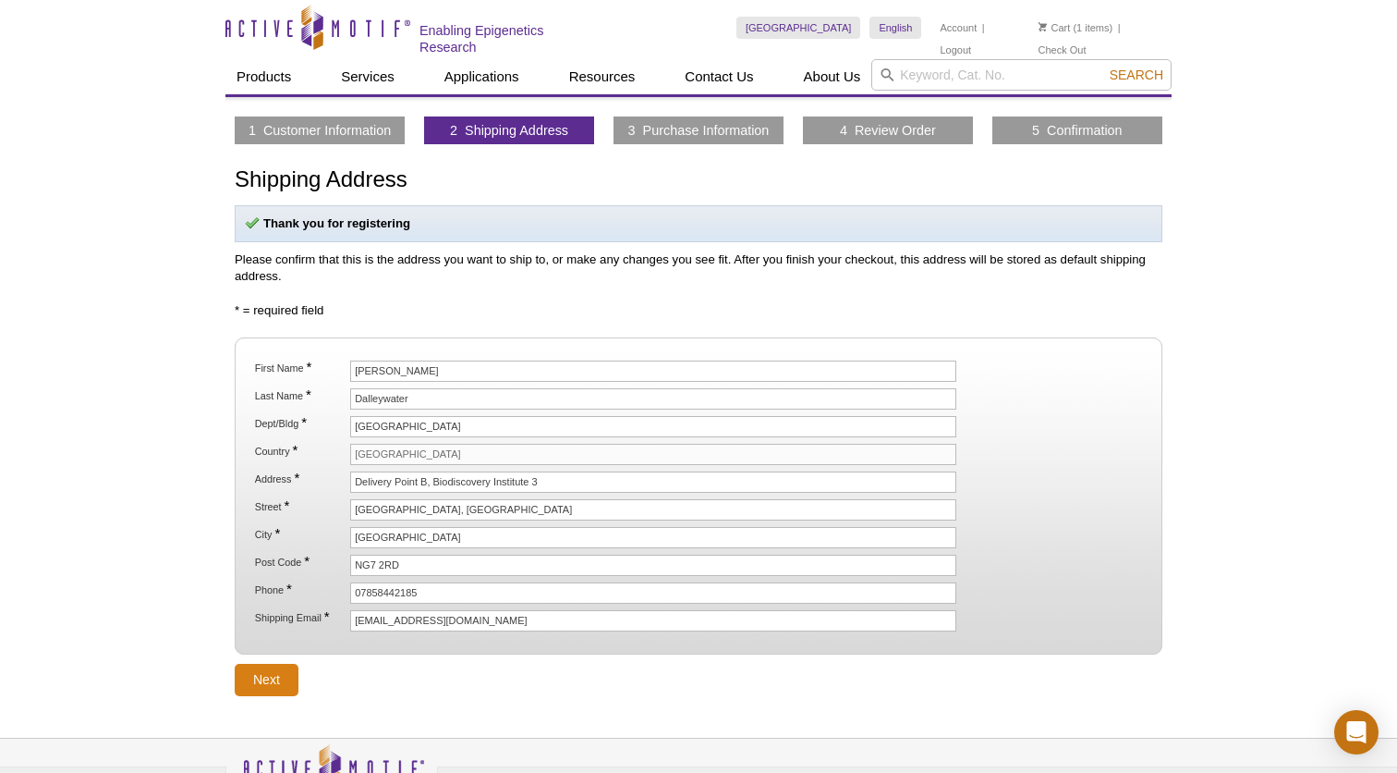
click at [269, 680] on input "Next" at bounding box center [267, 680] width 64 height 32
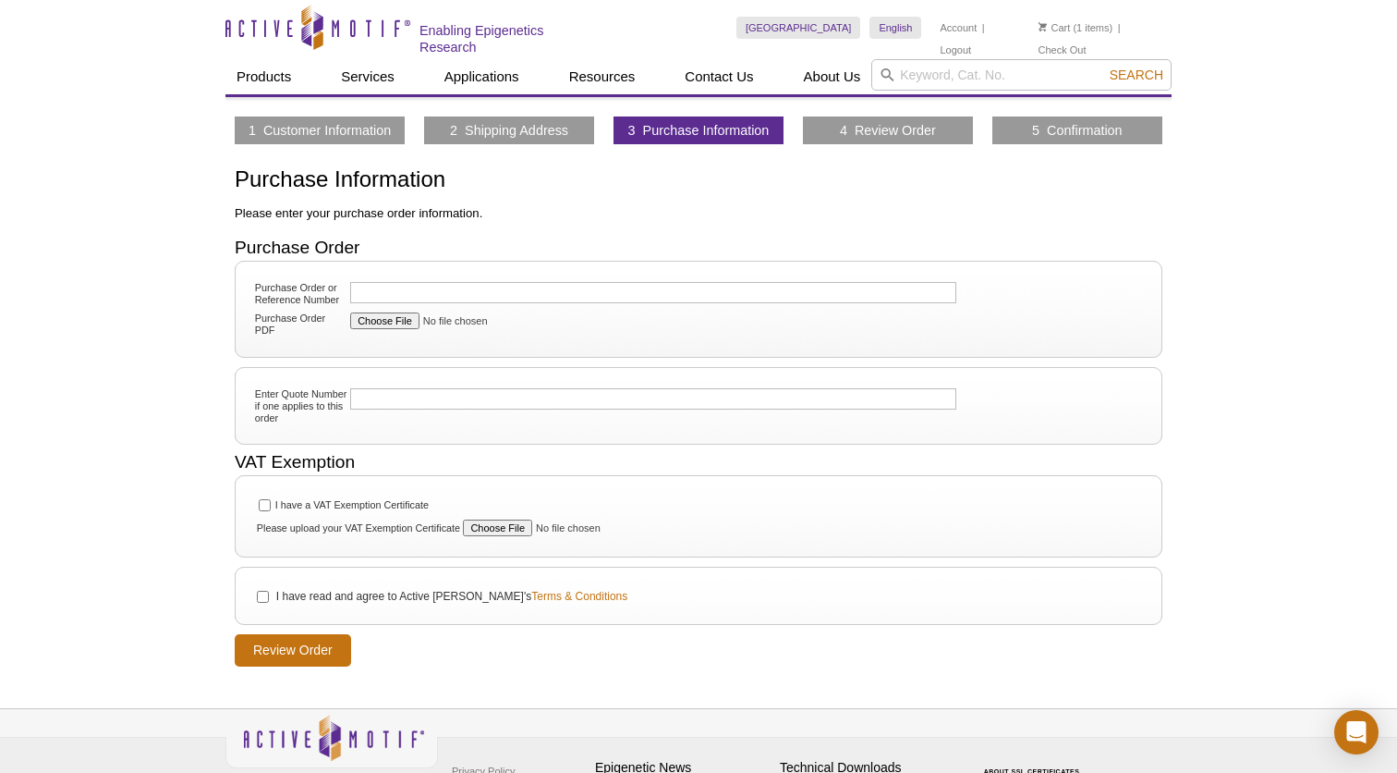
click at [306, 506] on label "I have a VAT Exemption Certificate" at bounding box center [351, 504] width 155 height 17
click at [271, 506] on input "I have a VAT Exemption Certificate" at bounding box center [265, 505] width 12 height 12
checkbox input "true"
click at [296, 588] on label "I have read and agree to Active Motif's Terms & Conditions" at bounding box center [450, 596] width 353 height 17
click at [269, 591] on input "I have read and agree to Active Motif's Terms & Conditions" at bounding box center [263, 597] width 12 height 12
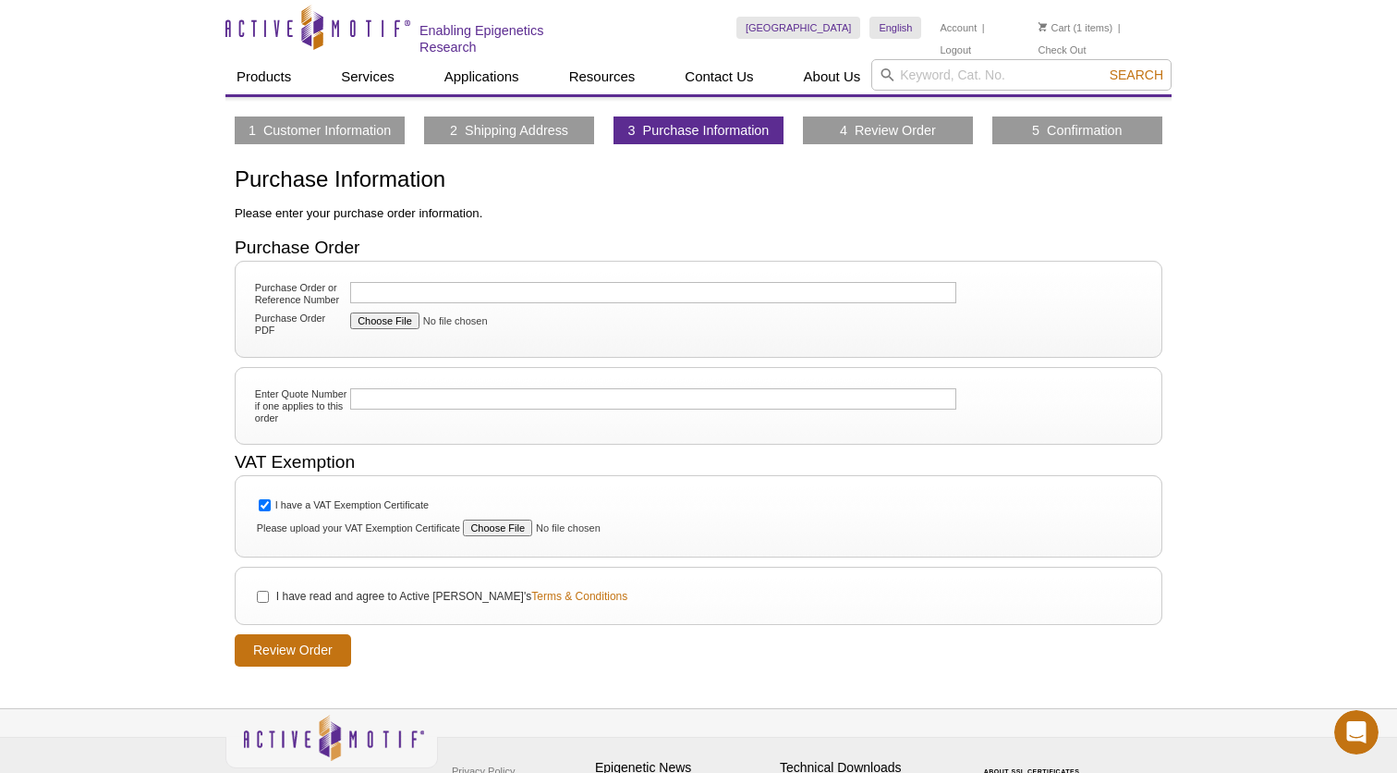
checkbox input "true"
click at [286, 644] on input "Review Order" at bounding box center [293, 650] width 116 height 32
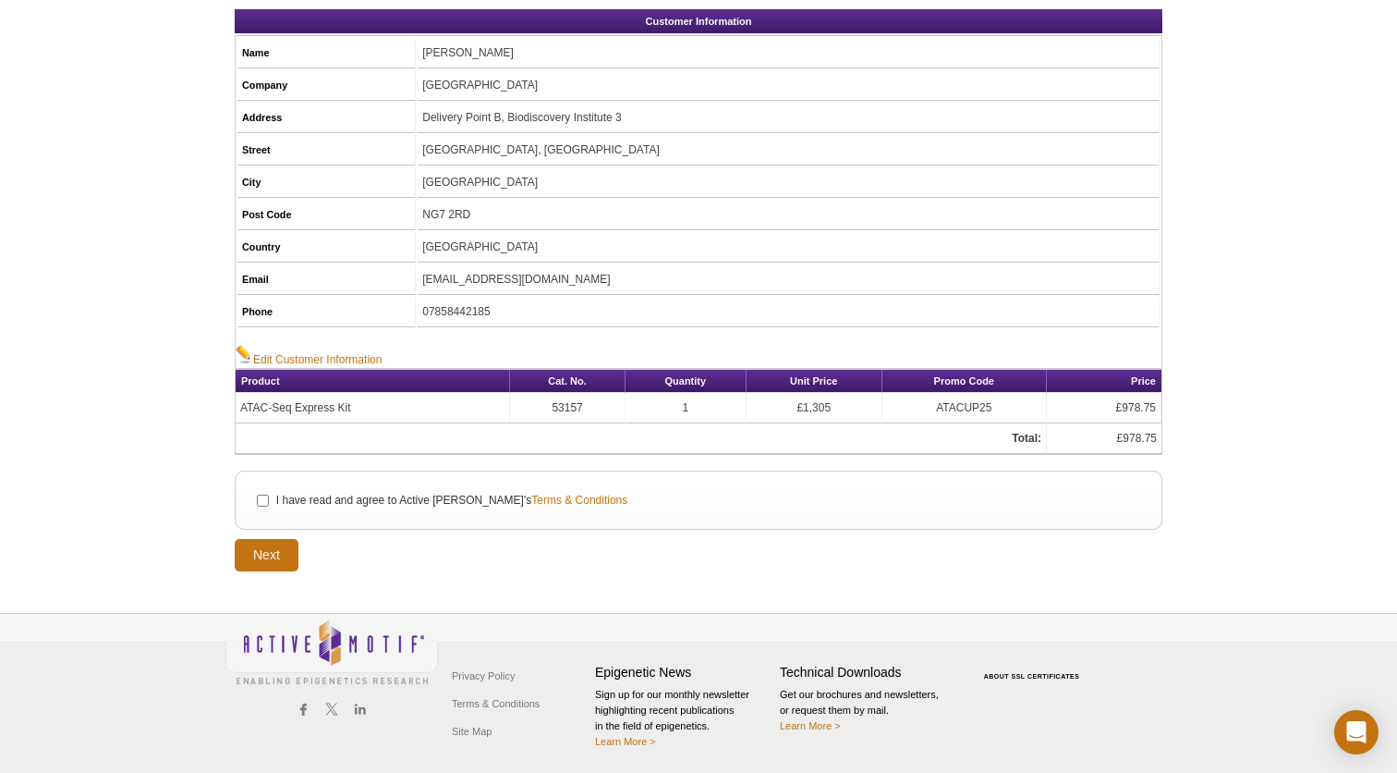
scroll to position [195, 0]
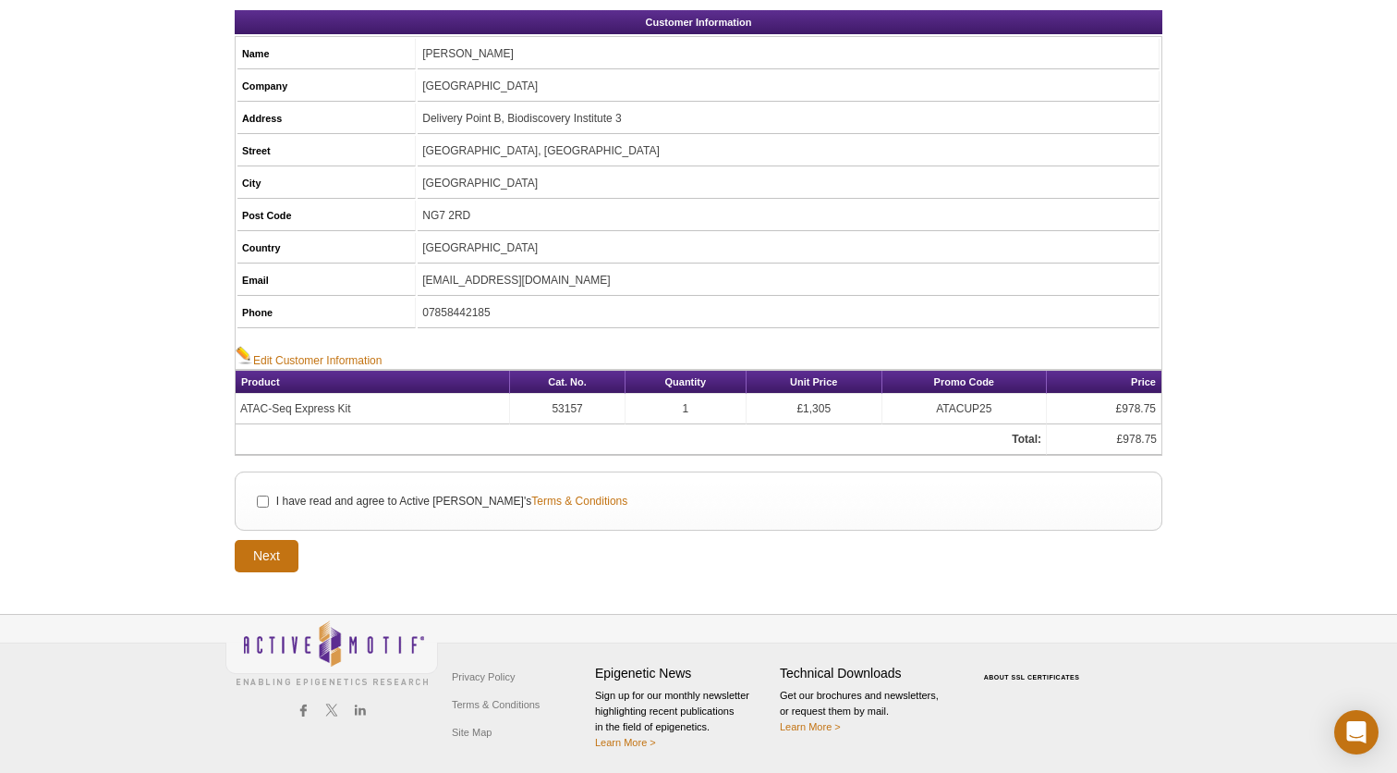
click at [319, 502] on label "I have read and agree to Active [PERSON_NAME]'s Terms & Conditions" at bounding box center [450, 501] width 353 height 17
click at [269, 502] on input "I have read and agree to Active [PERSON_NAME]'s Terms & Conditions" at bounding box center [263, 501] width 12 height 12
checkbox input "true"
click at [273, 545] on input "Next" at bounding box center [267, 556] width 64 height 32
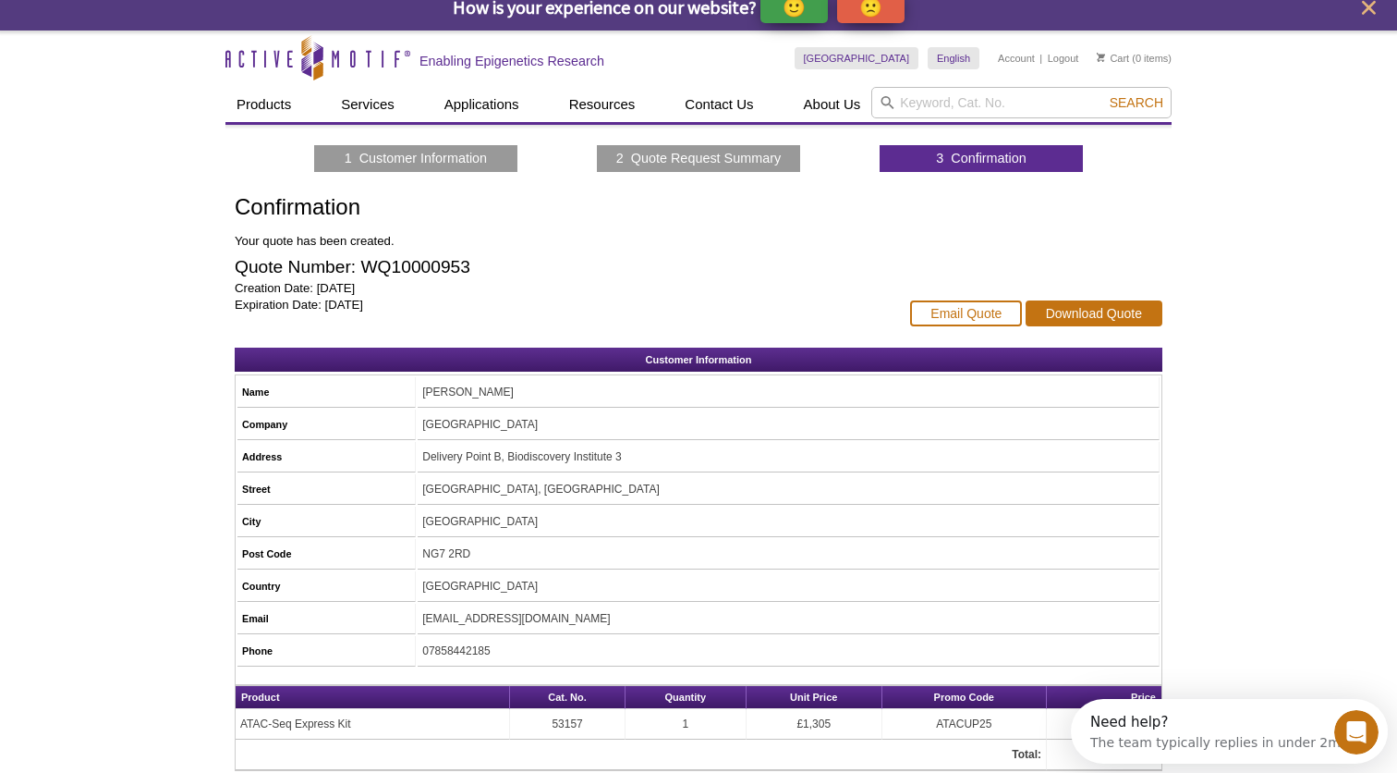
scroll to position [4, 0]
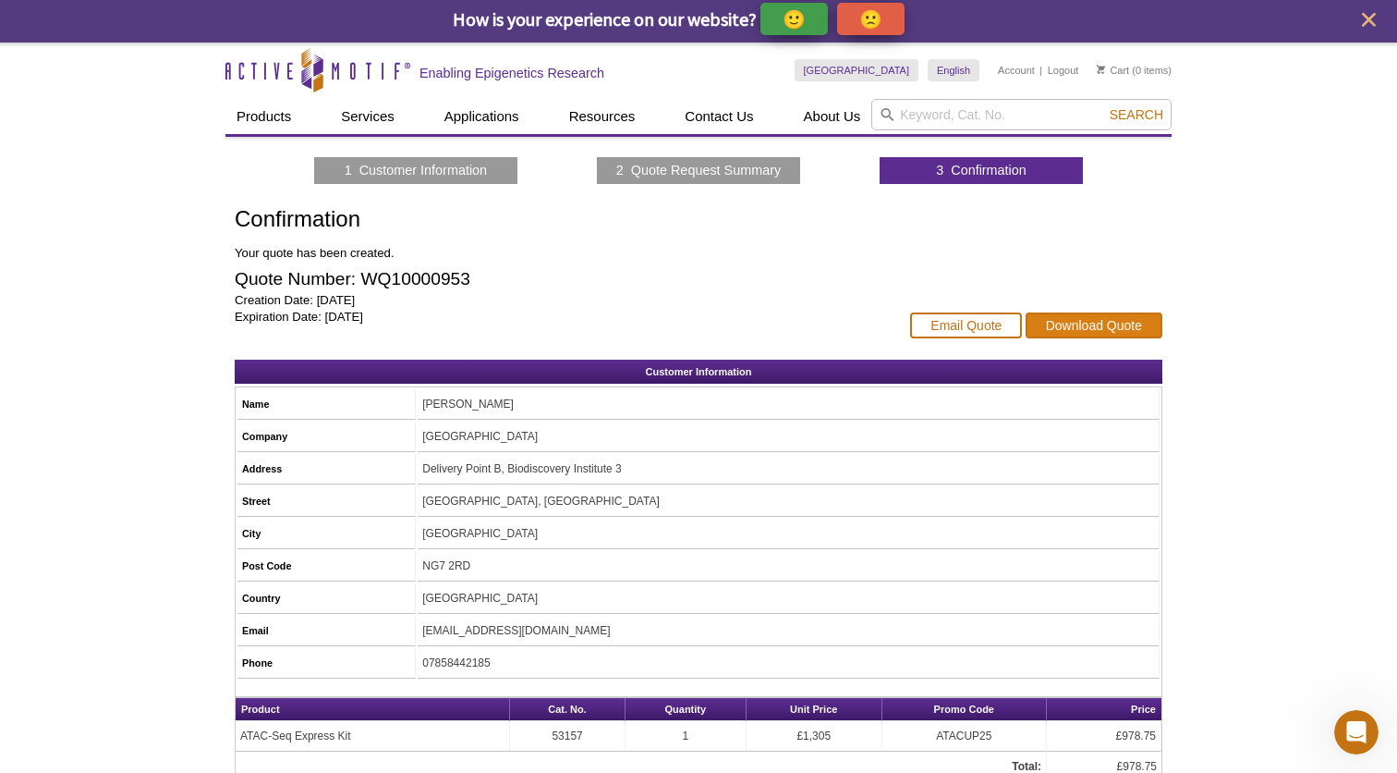
click at [1055, 319] on link "Download Quote" at bounding box center [1094, 325] width 137 height 26
click at [981, 323] on link "Email Quote" at bounding box center [966, 325] width 112 height 26
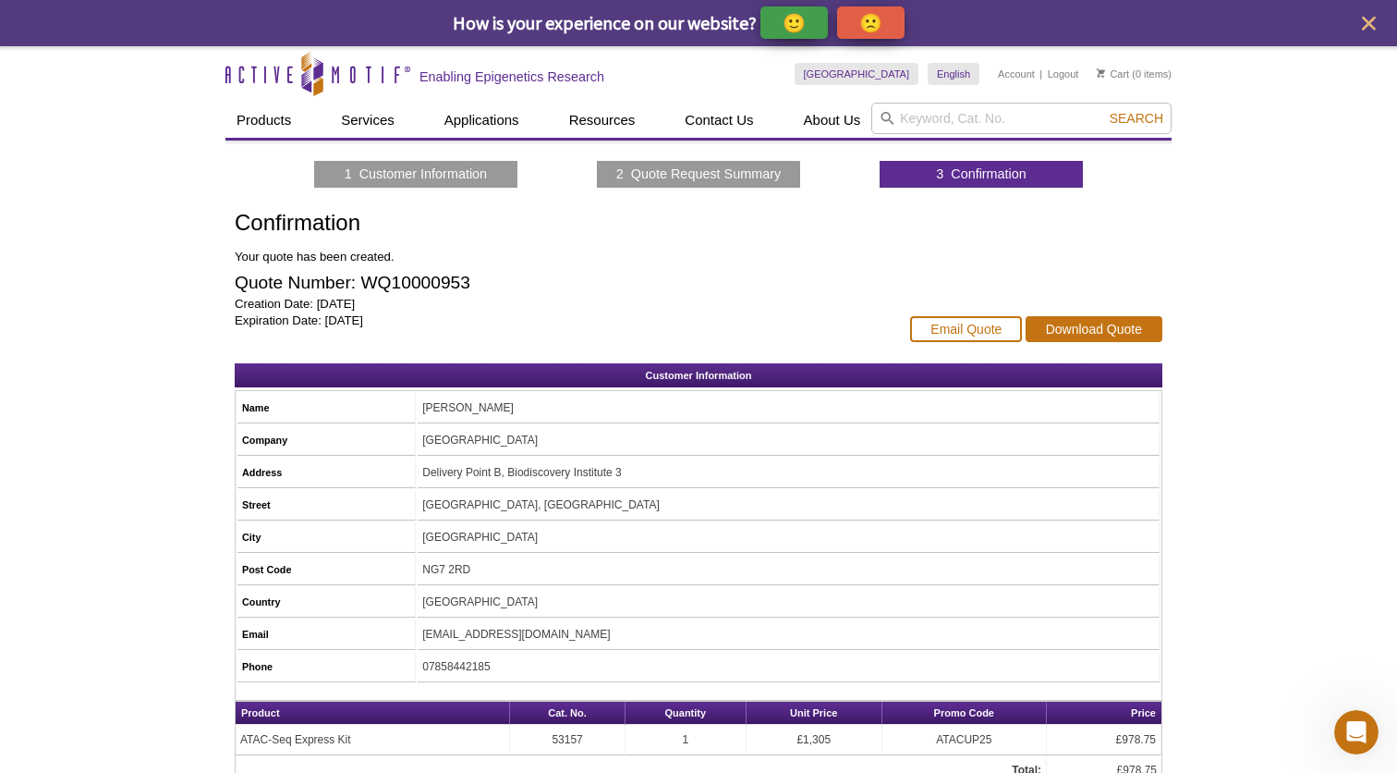
click at [706, 164] on li "2 Quote Request Summary" at bounding box center [698, 175] width 203 height 28
